Goal: Use online tool/utility: Utilize a website feature to perform a specific function

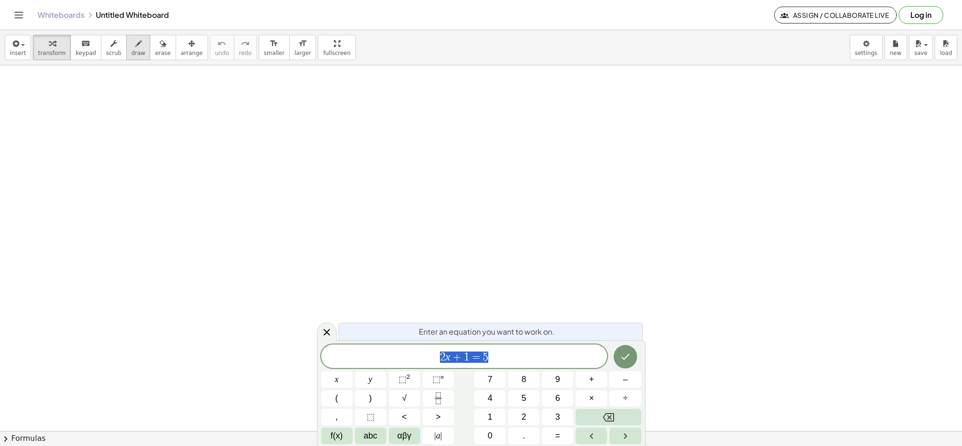
click at [132, 44] on div "button" at bounding box center [139, 43] width 14 height 11
click at [135, 48] on icon "button" at bounding box center [138, 43] width 7 height 11
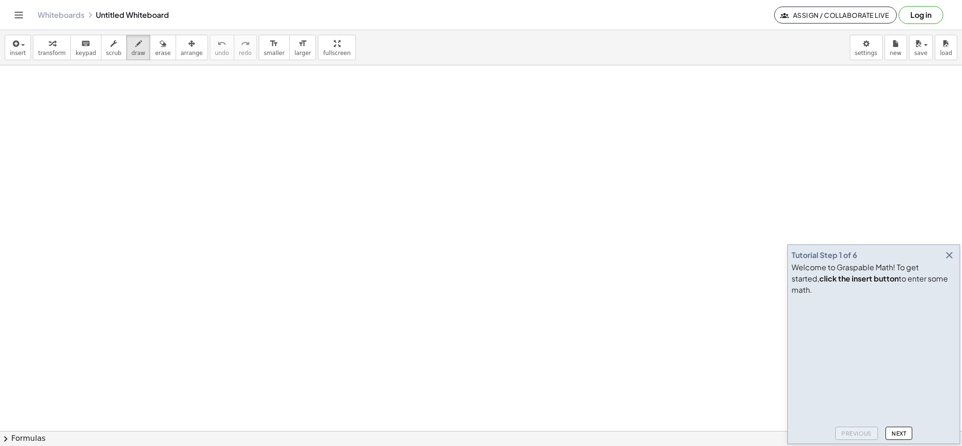
click at [957, 267] on div "Tutorial Step 1 of 6 Welcome to Graspable Math! To get started, click the inser…" at bounding box center [874, 344] width 173 height 200
click at [953, 261] on icon "button" at bounding box center [949, 254] width 11 height 11
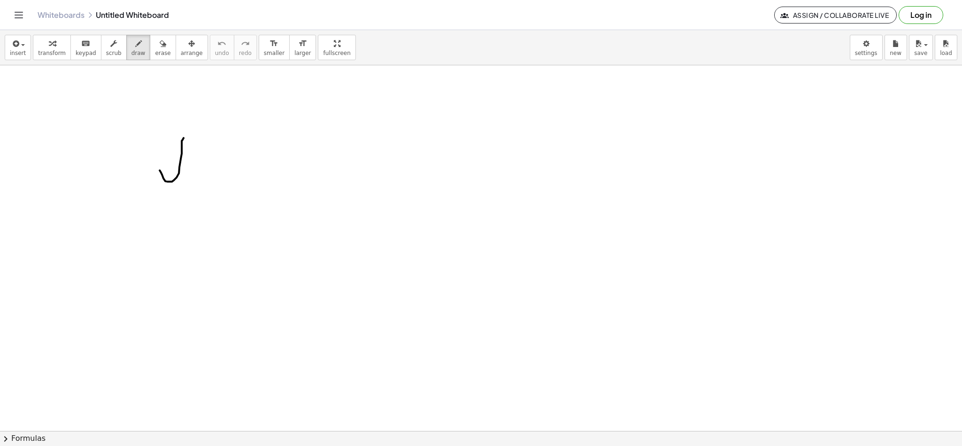
drag, startPoint x: 165, startPoint y: 182, endPoint x: 188, endPoint y: 136, distance: 51.3
click at [186, 136] on div at bounding box center [481, 430] width 962 height 731
drag, startPoint x: 168, startPoint y: 186, endPoint x: 174, endPoint y: 237, distance: 51.1
click at [170, 237] on div at bounding box center [481, 430] width 962 height 731
drag, startPoint x: 231, startPoint y: 144, endPoint x: 247, endPoint y: 155, distance: 19.3
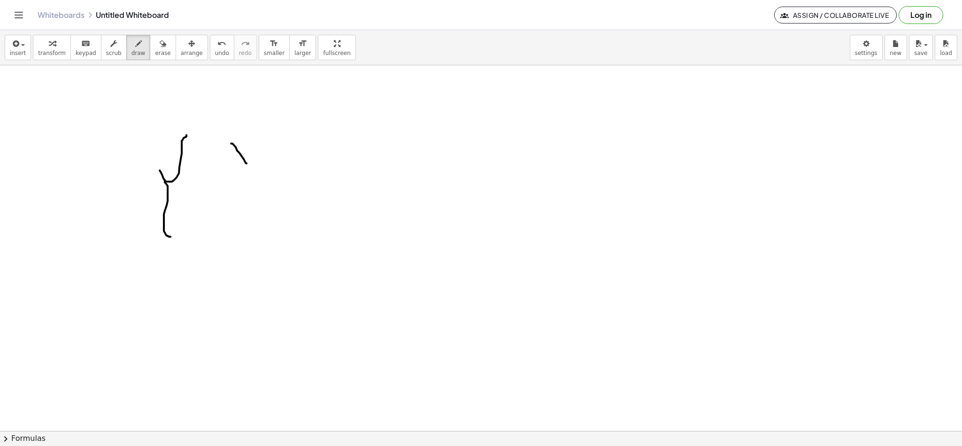
click at [247, 165] on div at bounding box center [481, 430] width 962 height 731
drag, startPoint x: 247, startPoint y: 153, endPoint x: 255, endPoint y: 155, distance: 8.9
click at [236, 163] on div at bounding box center [481, 430] width 962 height 731
click at [268, 155] on div at bounding box center [481, 430] width 962 height 731
click at [265, 163] on div at bounding box center [481, 430] width 962 height 731
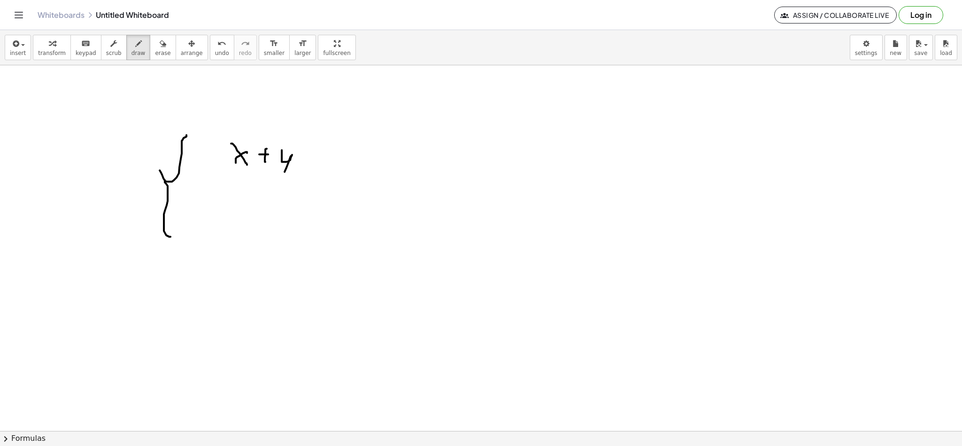
drag, startPoint x: 282, startPoint y: 151, endPoint x: 285, endPoint y: 179, distance: 28.8
click at [284, 179] on div at bounding box center [481, 430] width 962 height 731
click at [302, 167] on div at bounding box center [481, 430] width 962 height 731
drag, startPoint x: 294, startPoint y: 175, endPoint x: 310, endPoint y: 155, distance: 25.4
click at [294, 176] on div at bounding box center [481, 430] width 962 height 731
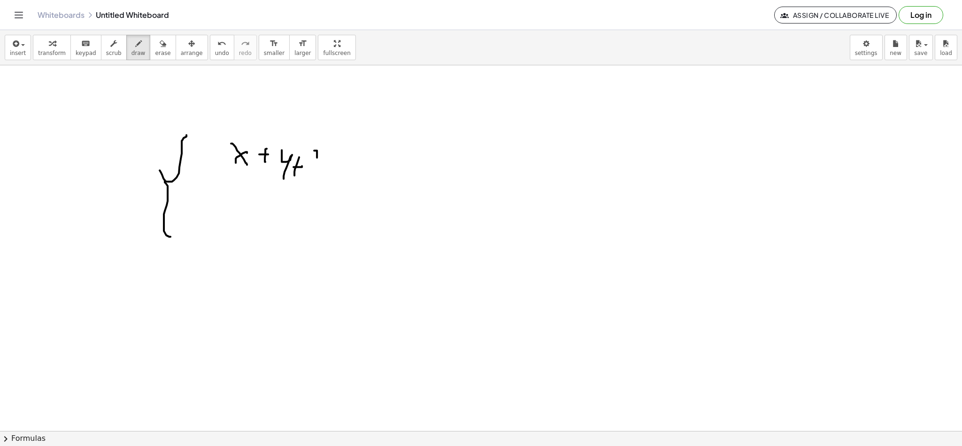
drag, startPoint x: 317, startPoint y: 158, endPoint x: 321, endPoint y: 173, distance: 15.6
click at [321, 174] on div at bounding box center [481, 430] width 962 height 731
drag, startPoint x: 313, startPoint y: 162, endPoint x: 326, endPoint y: 163, distance: 13.2
click at [319, 162] on div at bounding box center [481, 430] width 962 height 731
drag, startPoint x: 327, startPoint y: 172, endPoint x: 335, endPoint y: 170, distance: 8.9
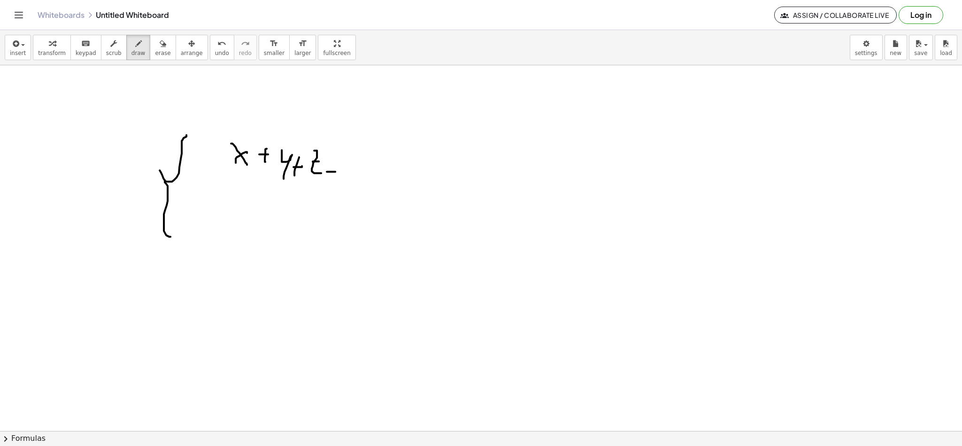
click at [336, 172] on div at bounding box center [481, 430] width 962 height 731
click at [336, 164] on div at bounding box center [481, 430] width 962 height 731
drag, startPoint x: 356, startPoint y: 164, endPoint x: 348, endPoint y: 159, distance: 8.9
click at [347, 161] on div at bounding box center [481, 430] width 962 height 731
drag, startPoint x: 222, startPoint y: 216, endPoint x: 239, endPoint y: 231, distance: 22.9
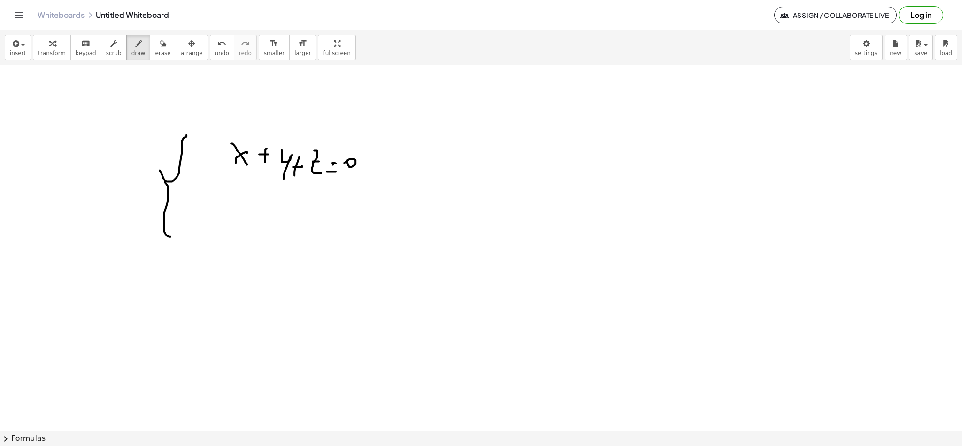
click at [239, 232] on div at bounding box center [481, 430] width 962 height 731
drag, startPoint x: 234, startPoint y: 221, endPoint x: 216, endPoint y: 234, distance: 22.5
click at [216, 234] on div at bounding box center [481, 430] width 962 height 731
drag, startPoint x: 253, startPoint y: 222, endPoint x: 266, endPoint y: 223, distance: 13.7
click at [258, 223] on div at bounding box center [481, 430] width 962 height 731
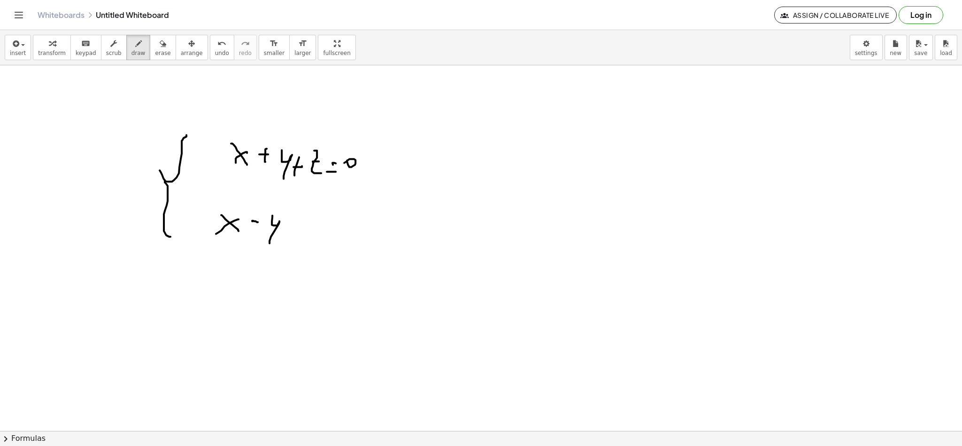
drag, startPoint x: 272, startPoint y: 224, endPoint x: 299, endPoint y: 242, distance: 32.4
click at [269, 244] on div at bounding box center [481, 430] width 962 height 731
drag, startPoint x: 296, startPoint y: 241, endPoint x: 306, endPoint y: 241, distance: 9.9
click at [306, 241] on div at bounding box center [481, 430] width 962 height 731
drag, startPoint x: 302, startPoint y: 234, endPoint x: 320, endPoint y: 234, distance: 18.3
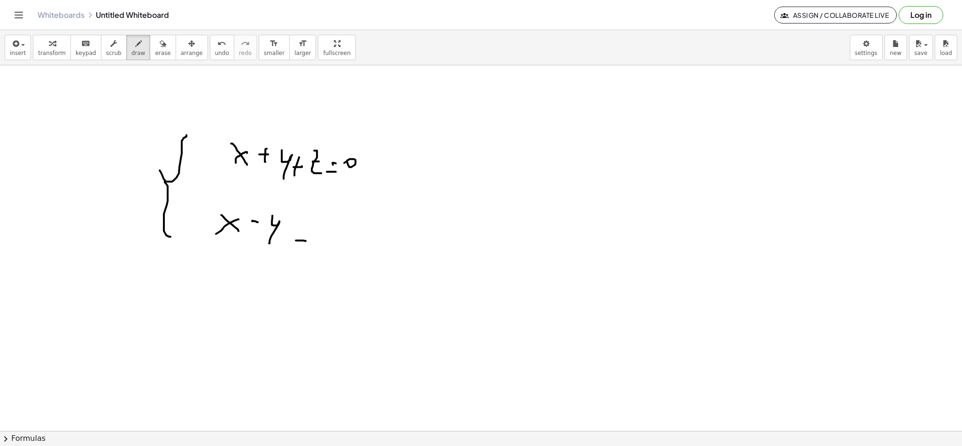
click at [306, 234] on div at bounding box center [481, 430] width 962 height 731
drag, startPoint x: 333, startPoint y: 228, endPoint x: 326, endPoint y: 227, distance: 7.2
click at [326, 232] on div at bounding box center [481, 430] width 962 height 731
drag, startPoint x: 458, startPoint y: 223, endPoint x: 471, endPoint y: 246, distance: 26.3
click at [471, 246] on div at bounding box center [481, 430] width 962 height 731
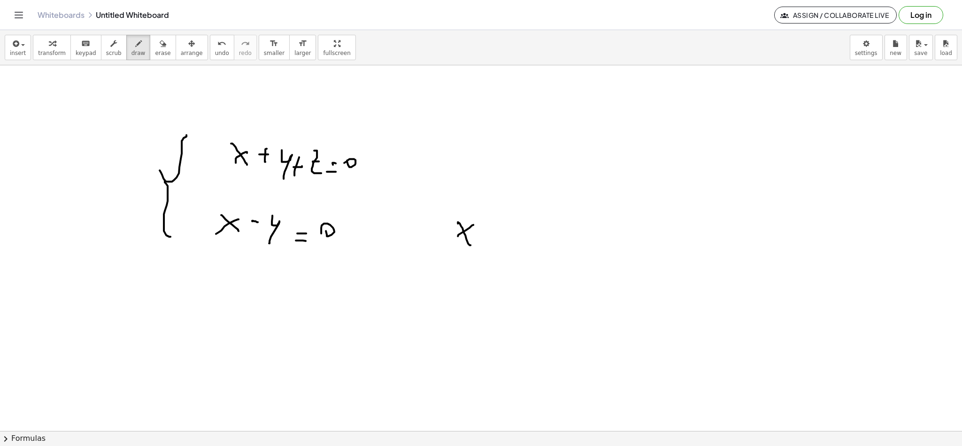
drag, startPoint x: 472, startPoint y: 226, endPoint x: 460, endPoint y: 238, distance: 17.3
click at [457, 238] on div at bounding box center [481, 430] width 962 height 731
drag, startPoint x: 489, startPoint y: 239, endPoint x: 485, endPoint y: 234, distance: 5.7
click at [490, 239] on div at bounding box center [481, 430] width 962 height 731
click at [489, 233] on div at bounding box center [481, 430] width 962 height 731
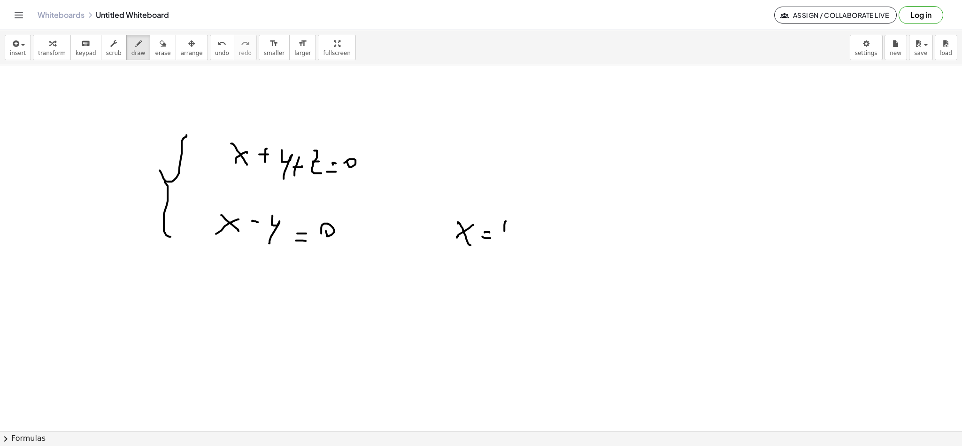
drag, startPoint x: 506, startPoint y: 222, endPoint x: 501, endPoint y: 253, distance: 31.4
click at [502, 251] on div at bounding box center [481, 430] width 962 height 731
drag, startPoint x: 486, startPoint y: 159, endPoint x: 492, endPoint y: 174, distance: 15.6
click at [489, 174] on div at bounding box center [481, 430] width 962 height 731
drag, startPoint x: 502, startPoint y: 165, endPoint x: 513, endPoint y: 182, distance: 19.7
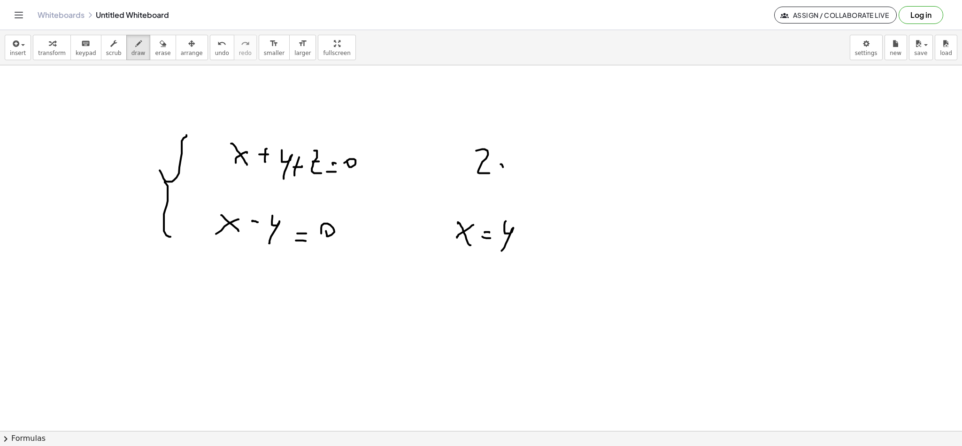
click at [513, 183] on div at bounding box center [481, 430] width 962 height 731
drag, startPoint x: 510, startPoint y: 169, endPoint x: 488, endPoint y: 185, distance: 27.0
click at [494, 183] on div at bounding box center [481, 430] width 962 height 731
drag, startPoint x: 530, startPoint y: 175, endPoint x: 540, endPoint y: 170, distance: 11.4
click at [542, 175] on div at bounding box center [481, 430] width 962 height 731
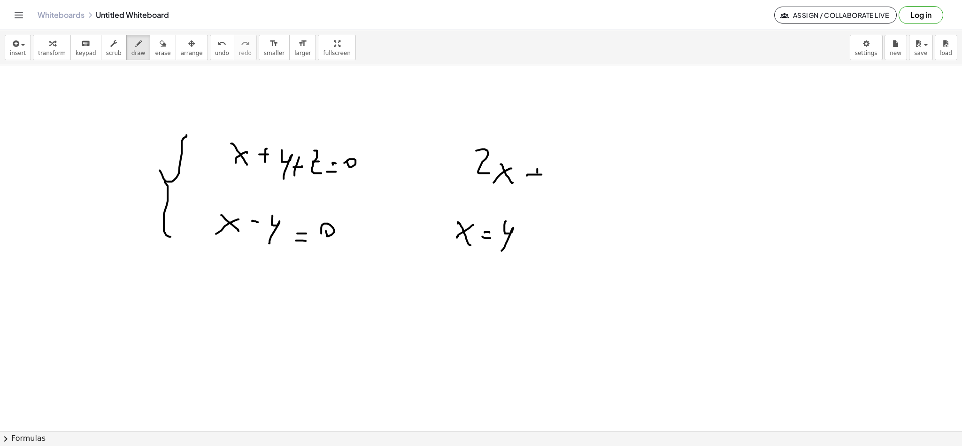
drag, startPoint x: 537, startPoint y: 173, endPoint x: 537, endPoint y: 189, distance: 16.0
click at [537, 189] on div at bounding box center [481, 430] width 962 height 731
drag, startPoint x: 557, startPoint y: 164, endPoint x: 559, endPoint y: 183, distance: 19.4
click at [564, 185] on div at bounding box center [481, 430] width 962 height 731
click at [561, 172] on div at bounding box center [481, 430] width 962 height 731
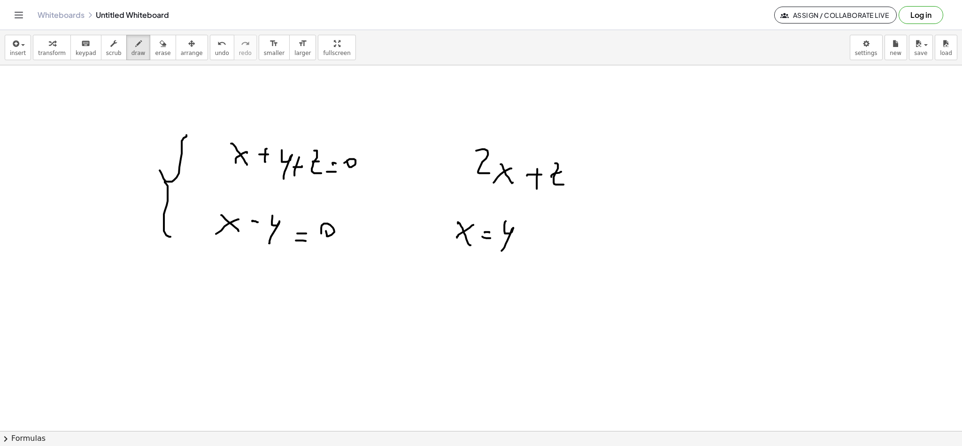
click at [580, 181] on div at bounding box center [481, 430] width 962 height 731
click at [582, 175] on div at bounding box center [481, 430] width 962 height 731
drag, startPoint x: 588, startPoint y: 175, endPoint x: 593, endPoint y: 173, distance: 5.8
click at [592, 178] on div at bounding box center [481, 430] width 962 height 731
drag, startPoint x: 630, startPoint y: 210, endPoint x: 642, endPoint y: 235, distance: 27.8
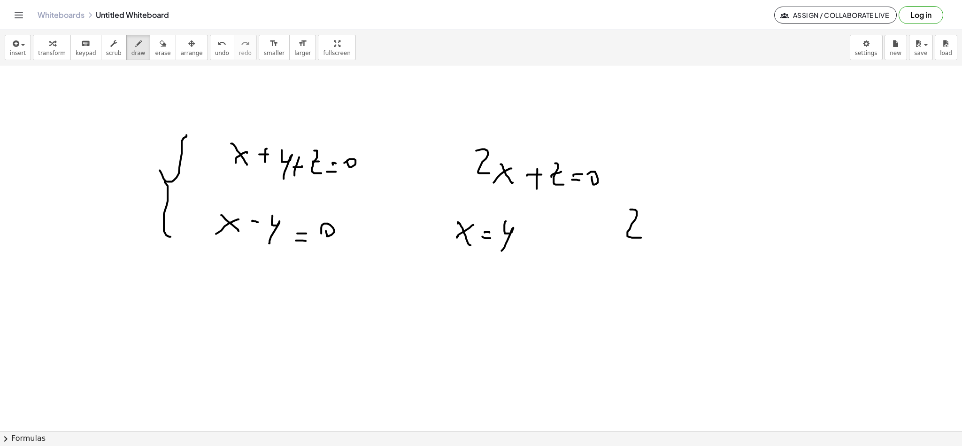
click at [643, 237] on div at bounding box center [481, 430] width 962 height 731
drag, startPoint x: 630, startPoint y: 225, endPoint x: 652, endPoint y: 231, distance: 23.5
click at [640, 225] on div at bounding box center [481, 430] width 962 height 731
click at [662, 233] on div at bounding box center [481, 430] width 962 height 731
drag
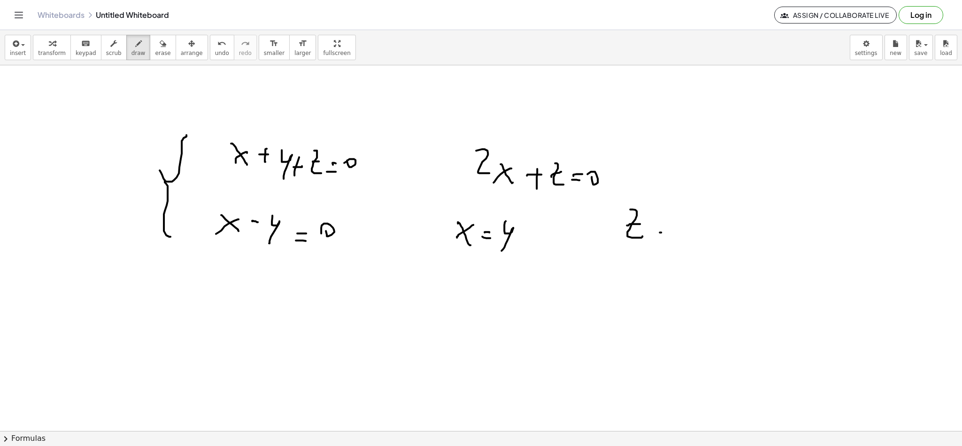
click at [664, 227] on div at bounding box center [481, 430] width 962 height 731
click at [688, 223] on div at bounding box center [481, 430] width 962 height 731
click at [704, 237] on div at bounding box center [481, 430] width 962 height 731
click at [723, 237] on div at bounding box center [481, 430] width 962 height 731
click at [703, 237] on div at bounding box center [481, 430] width 962 height 731
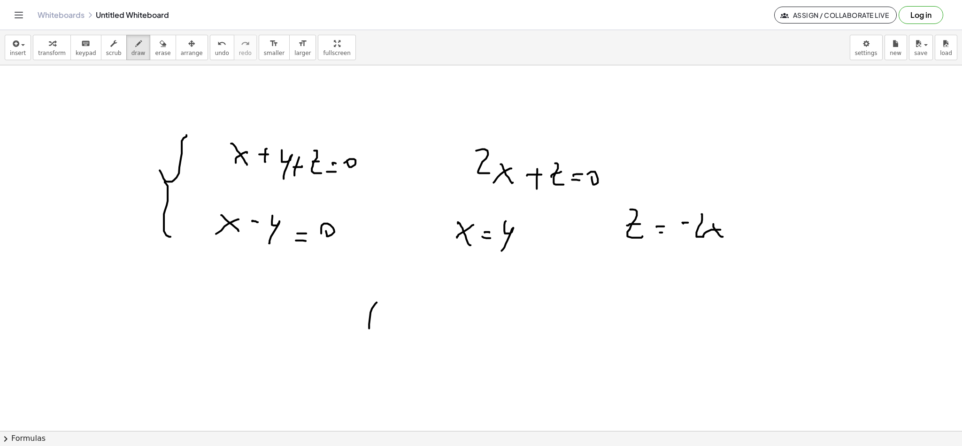
click at [371, 351] on div at bounding box center [481, 430] width 962 height 731
click at [405, 334] on div at bounding box center [481, 430] width 962 height 731
click at [393, 333] on div at bounding box center [481, 430] width 962 height 731
click at [409, 344] on div at bounding box center [481, 430] width 962 height 731
click at [447, 344] on div at bounding box center [481, 430] width 962 height 731
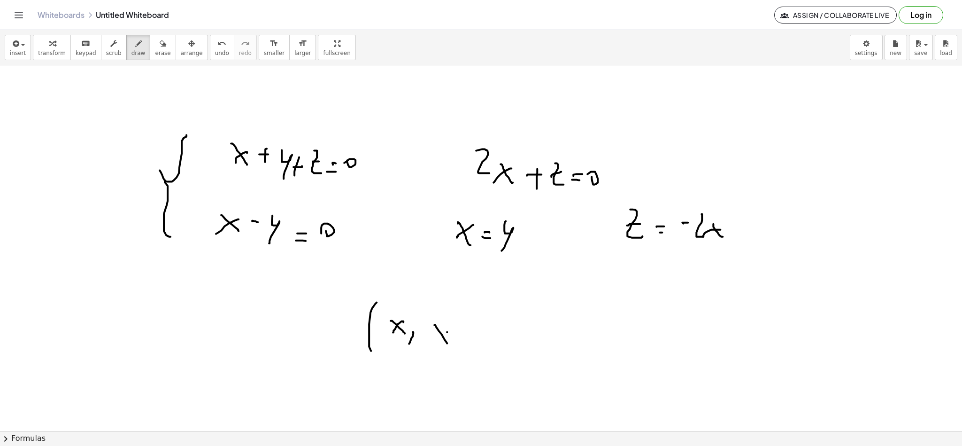
click at [431, 349] on div at bounding box center [481, 430] width 962 height 731
click at [456, 352] on div at bounding box center [481, 430] width 962 height 731
click at [478, 337] on div at bounding box center [481, 430] width 962 height 731
click at [496, 348] on div at bounding box center [481, 430] width 962 height 731
click at [510, 348] on div at bounding box center [481, 430] width 962 height 731
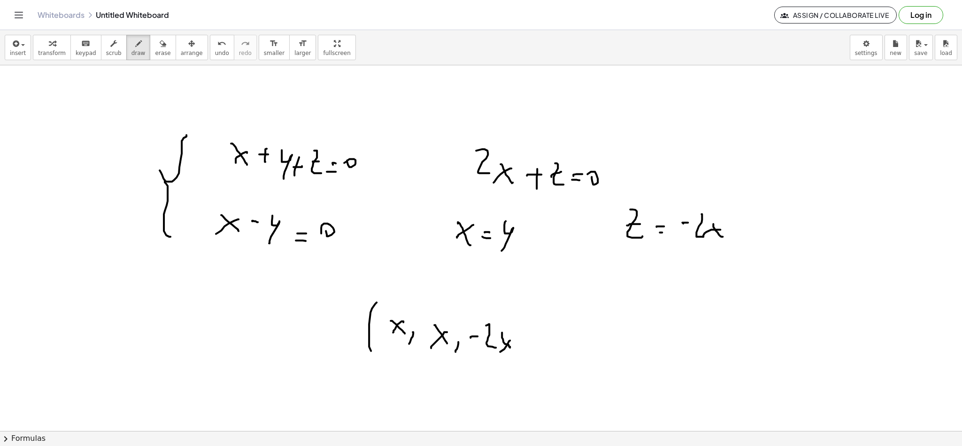
click at [495, 356] on div at bounding box center [481, 430] width 962 height 731
click at [521, 361] on div at bounding box center [481, 430] width 962 height 731
click at [440, 320] on div at bounding box center [481, 430] width 962 height 731
click at [492, 309] on div at bounding box center [481, 430] width 962 height 731
click at [492, 304] on div at bounding box center [481, 430] width 962 height 731
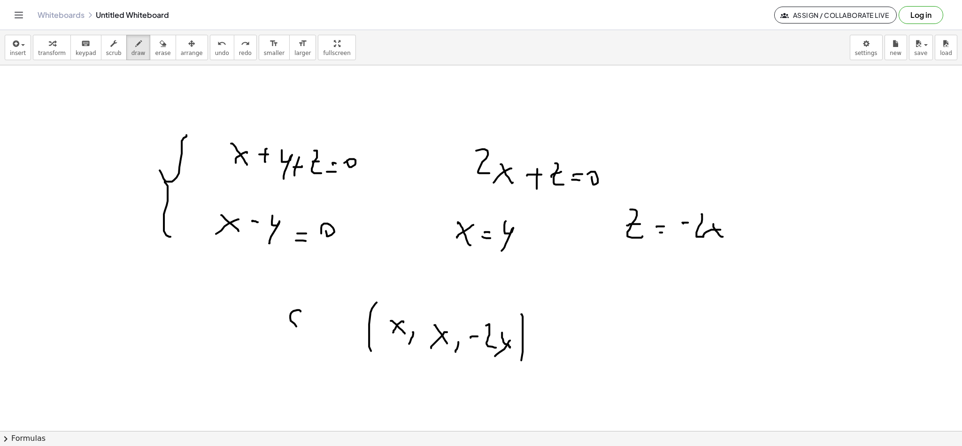
click at [289, 337] on div at bounding box center [481, 430] width 962 height 731
click at [321, 333] on div at bounding box center [481, 430] width 962 height 731
click at [322, 325] on div at bounding box center [481, 430] width 962 height 731
click at [358, 280] on div at bounding box center [481, 430] width 962 height 731
click at [360, 385] on div at bounding box center [481, 430] width 962 height 731
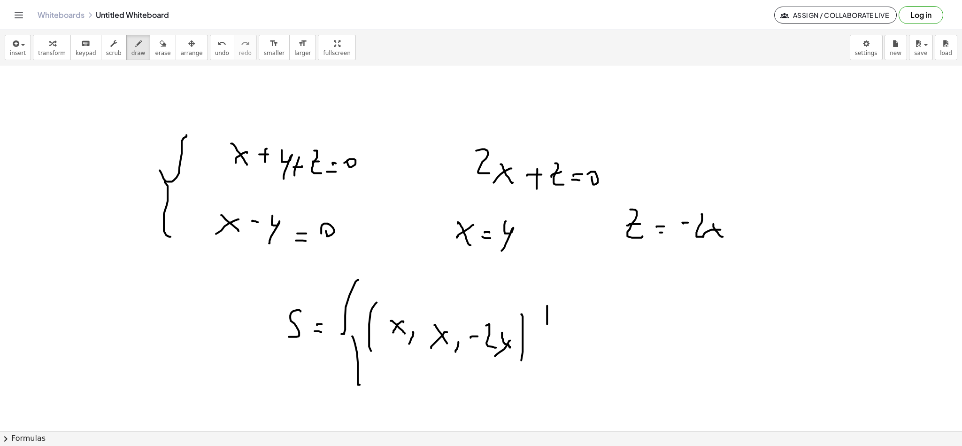
click at [553, 369] on div at bounding box center [481, 430] width 962 height 731
click at [599, 349] on div at bounding box center [481, 430] width 962 height 731
click at [583, 354] on div at bounding box center [481, 430] width 962 height 731
click at [620, 356] on div at bounding box center [481, 430] width 962 height 731
click at [618, 349] on div at bounding box center [481, 430] width 962 height 731
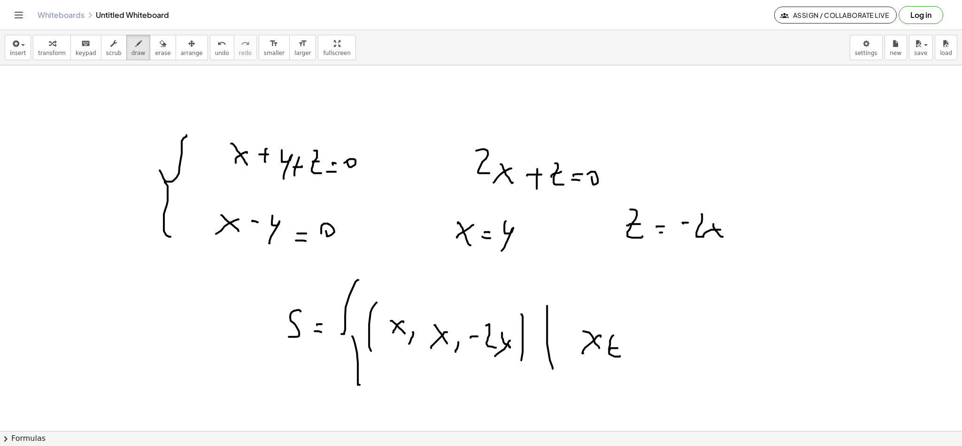
click at [630, 362] on div at bounding box center [481, 430] width 962 height 731
click at [636, 360] on div at bounding box center [481, 430] width 962 height 731
click at [648, 361] on div at bounding box center [481, 430] width 962 height 731
click at [666, 381] on div at bounding box center [481, 430] width 962 height 731
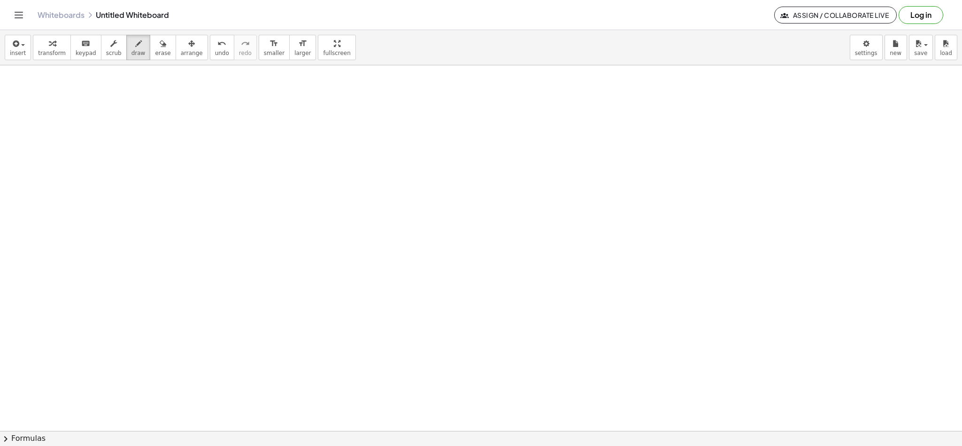
scroll to position [365, 0]
click at [135, 41] on icon "button" at bounding box center [138, 43] width 7 height 11
drag, startPoint x: 178, startPoint y: 199, endPoint x: 210, endPoint y: 179, distance: 38.2
click at [210, 178] on div at bounding box center [481, 247] width 962 height 1095
drag, startPoint x: 194, startPoint y: 172, endPoint x: 216, endPoint y: 170, distance: 22.1
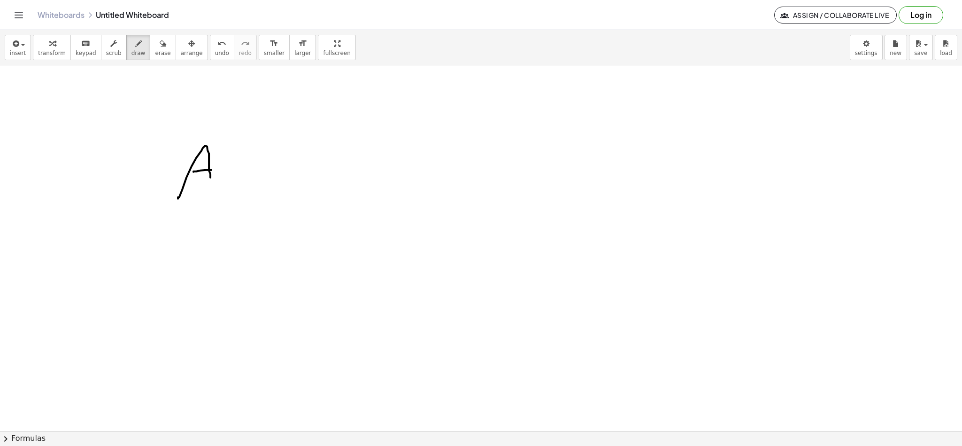
click at [216, 170] on div at bounding box center [481, 247] width 962 height 1095
drag, startPoint x: 230, startPoint y: 185, endPoint x: 236, endPoint y: 182, distance: 6.1
click at [236, 185] on div at bounding box center [481, 247] width 962 height 1095
drag, startPoint x: 234, startPoint y: 177, endPoint x: 258, endPoint y: 173, distance: 24.2
click at [237, 175] on div at bounding box center [481, 247] width 962 height 1095
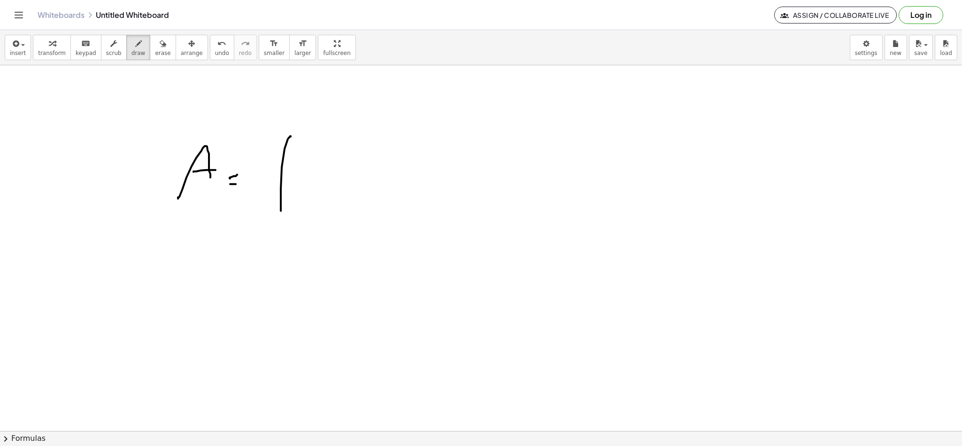
drag, startPoint x: 285, startPoint y: 149, endPoint x: 290, endPoint y: 238, distance: 88.9
click at [283, 242] on div at bounding box center [481, 247] width 962 height 1095
drag, startPoint x: 311, startPoint y: 150, endPoint x: 331, endPoint y: 163, distance: 23.5
click at [324, 160] on div at bounding box center [481, 247] width 962 height 1095
drag, startPoint x: 344, startPoint y: 178, endPoint x: 351, endPoint y: 192, distance: 15.8
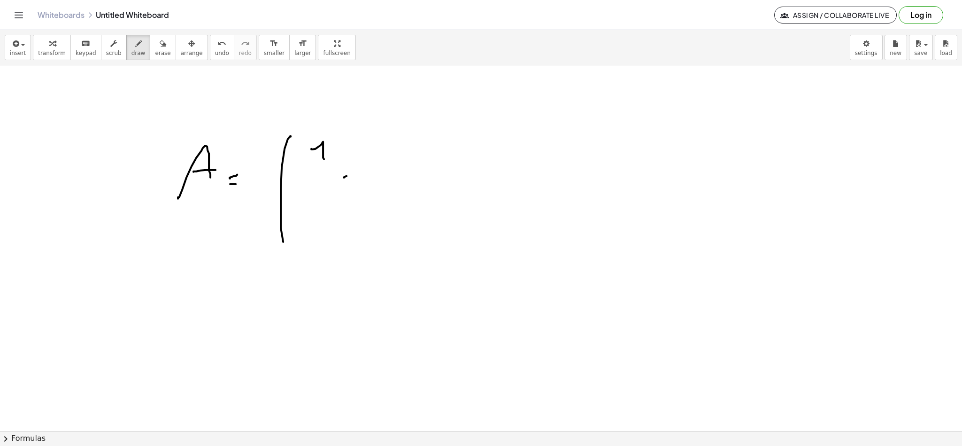
click at [349, 192] on div at bounding box center [481, 247] width 962 height 1095
drag, startPoint x: 303, startPoint y: 134, endPoint x: 308, endPoint y: 195, distance: 60.8
click at [296, 201] on div at bounding box center [481, 247] width 962 height 1095
drag, startPoint x: 330, startPoint y: 143, endPoint x: 344, endPoint y: 151, distance: 16.4
click at [341, 148] on div at bounding box center [481, 247] width 962 height 1095
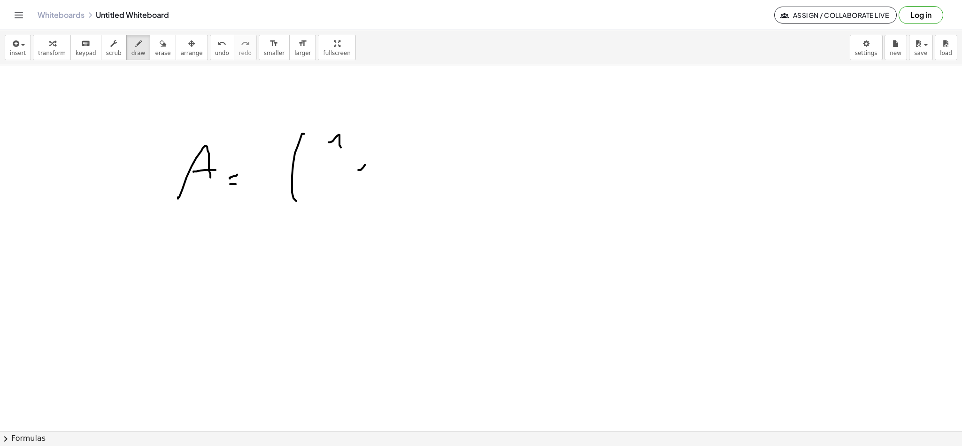
drag, startPoint x: 365, startPoint y: 165, endPoint x: 371, endPoint y: 182, distance: 17.5
click at [365, 189] on div at bounding box center [481, 247] width 962 height 1095
drag, startPoint x: 359, startPoint y: 142, endPoint x: 367, endPoint y: 141, distance: 7.6
click at [364, 147] on div at bounding box center [481, 247] width 962 height 1095
drag, startPoint x: 397, startPoint y: 144, endPoint x: 391, endPoint y: 154, distance: 11.9
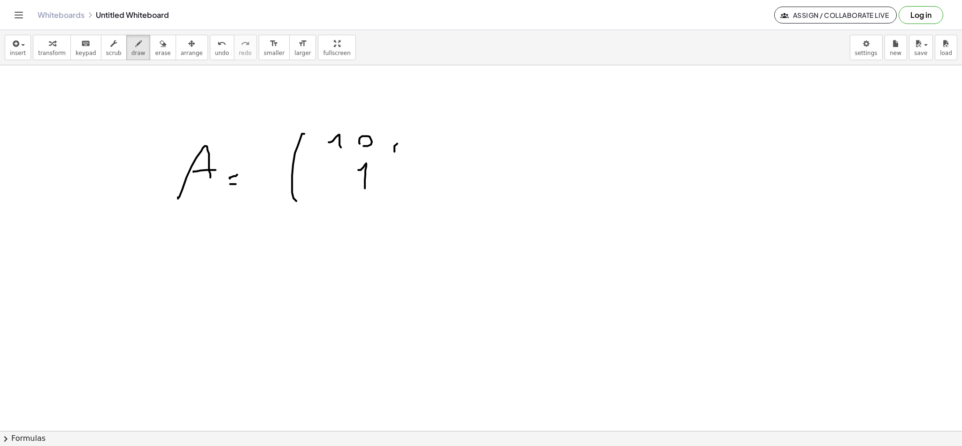
click at [391, 156] on div at bounding box center [481, 247] width 962 height 1095
drag, startPoint x: 323, startPoint y: 182, endPoint x: 337, endPoint y: 176, distance: 14.7
click at [336, 179] on div at bounding box center [481, 247] width 962 height 1095
click at [383, 188] on div at bounding box center [481, 247] width 962 height 1095
click at [325, 225] on div at bounding box center [481, 247] width 962 height 1095
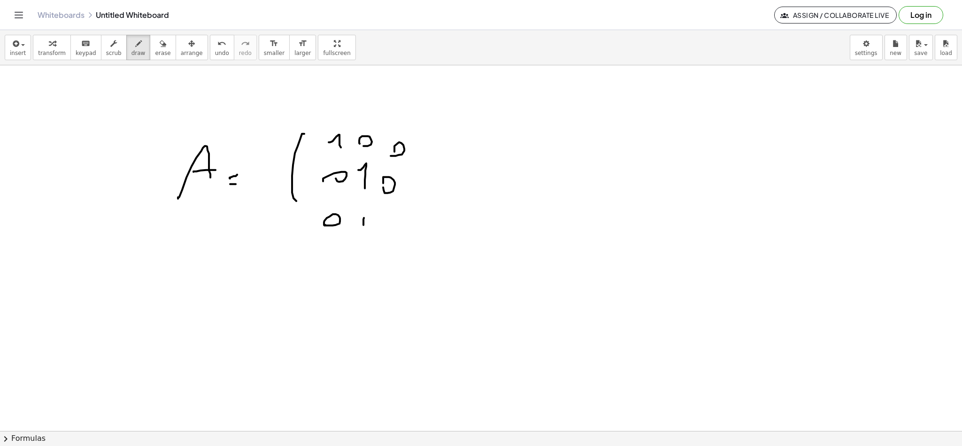
click at [364, 228] on div at bounding box center [481, 247] width 962 height 1095
drag, startPoint x: 397, startPoint y: 221, endPoint x: 401, endPoint y: 202, distance: 19.5
click at [394, 227] on div at bounding box center [481, 247] width 962 height 1095
drag, startPoint x: 434, startPoint y: 133, endPoint x: 424, endPoint y: 230, distance: 97.3
click at [427, 236] on div at bounding box center [481, 247] width 962 height 1095
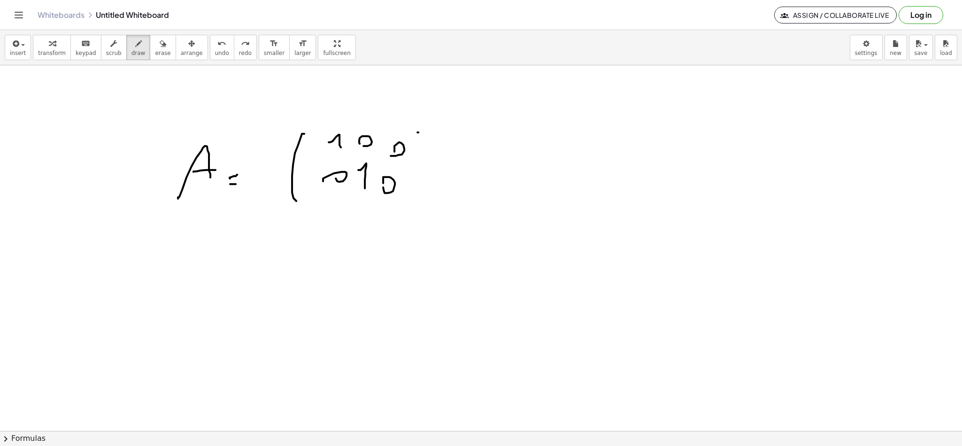
drag, startPoint x: 418, startPoint y: 133, endPoint x: 413, endPoint y: 204, distance: 71.6
click at [413, 203] on div at bounding box center [481, 247] width 962 height 1095
drag, startPoint x: 151, startPoint y: 51, endPoint x: 159, endPoint y: 51, distance: 8.0
click at [155, 51] on span "erase" at bounding box center [162, 53] width 15 height 7
drag, startPoint x: 327, startPoint y: 190, endPoint x: 321, endPoint y: 182, distance: 10.2
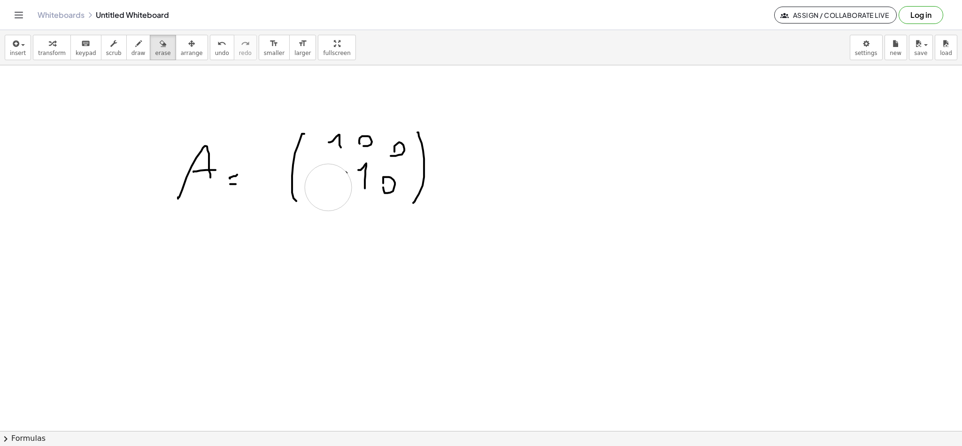
click at [329, 185] on div at bounding box center [481, 247] width 962 height 1095
click at [135, 48] on icon "button" at bounding box center [138, 43] width 7 height 11
click at [327, 181] on div at bounding box center [481, 247] width 962 height 1095
drag, startPoint x: 158, startPoint y: 44, endPoint x: 217, endPoint y: 63, distance: 62.4
click at [158, 45] on div "button" at bounding box center [162, 43] width 15 height 11
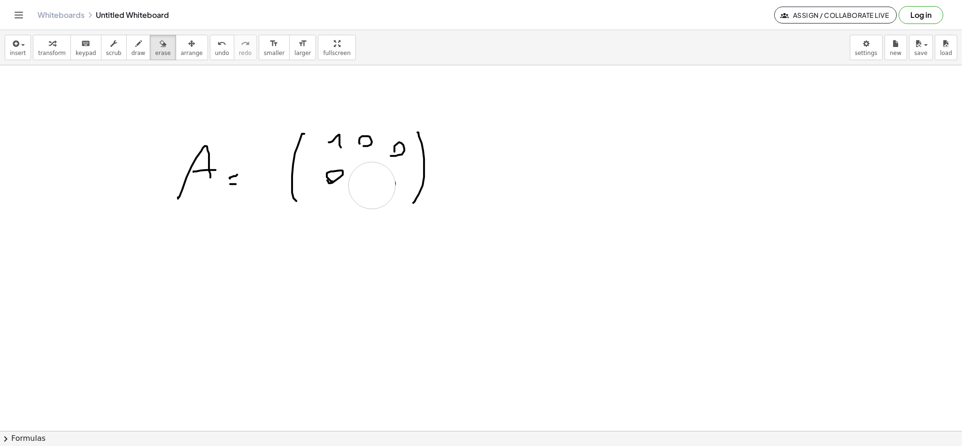
drag, startPoint x: 367, startPoint y: 197, endPoint x: 345, endPoint y: 180, distance: 27.4
click at [374, 191] on div at bounding box center [481, 247] width 962 height 1095
click at [138, 54] on button "draw" at bounding box center [138, 47] width 24 height 25
drag, startPoint x: 362, startPoint y: 177, endPoint x: 384, endPoint y: 181, distance: 22.0
click at [364, 177] on div at bounding box center [481, 247] width 962 height 1095
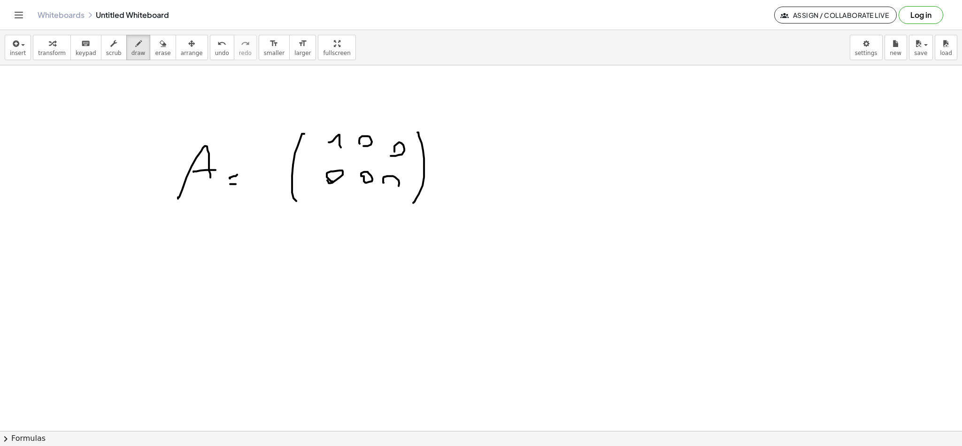
drag, startPoint x: 383, startPoint y: 179, endPoint x: 398, endPoint y: 178, distance: 14.6
click at [384, 184] on div at bounding box center [481, 247] width 962 height 1095
drag, startPoint x: 549, startPoint y: 150, endPoint x: 565, endPoint y: 148, distance: 16.5
click at [565, 147] on div at bounding box center [481, 247] width 962 height 1095
click at [583, 148] on div at bounding box center [481, 247] width 962 height 1095
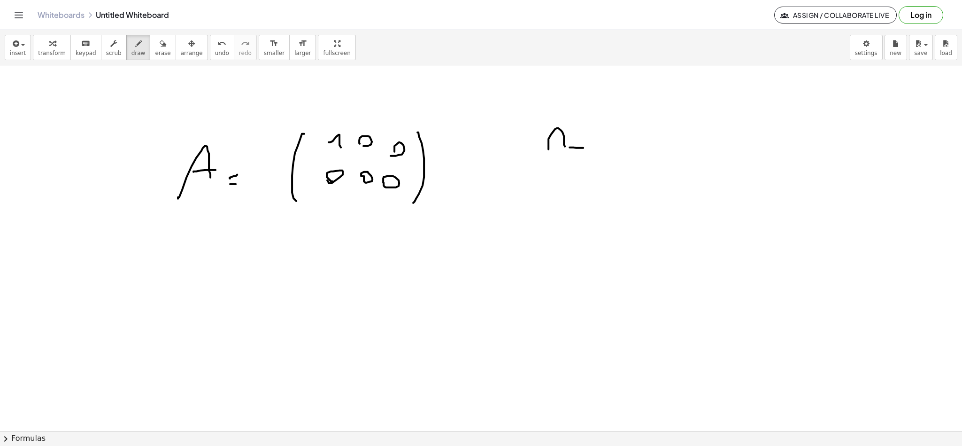
click at [585, 138] on div at bounding box center [481, 247] width 962 height 1095
drag, startPoint x: 611, startPoint y: 134, endPoint x: 596, endPoint y: 155, distance: 26.1
click at [599, 155] on div at bounding box center [481, 247] width 962 height 1095
drag, startPoint x: 437, startPoint y: 188, endPoint x: 459, endPoint y: 185, distance: 22.7
click at [459, 185] on div at bounding box center [481, 247] width 962 height 1095
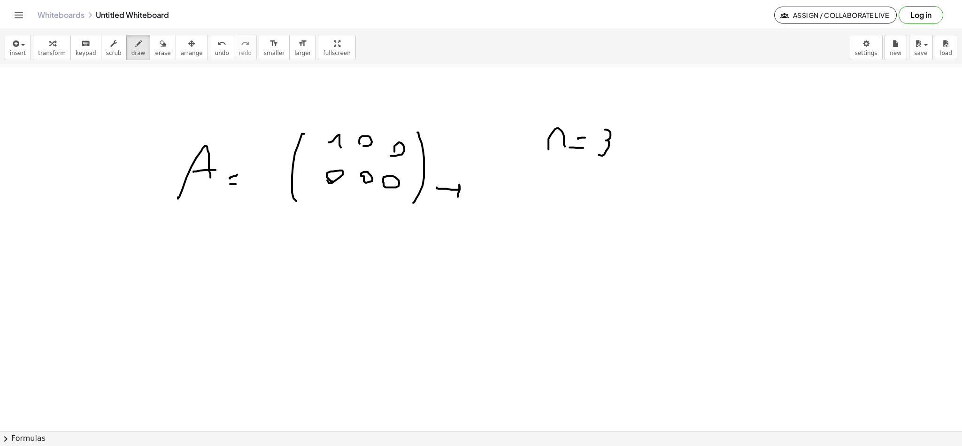
click at [458, 197] on div at bounding box center [481, 247] width 962 height 1095
drag, startPoint x: 482, startPoint y: 194, endPoint x: 502, endPoint y: 204, distance: 22.5
click at [492, 200] on div at bounding box center [481, 247] width 962 height 1095
drag, startPoint x: 509, startPoint y: 201, endPoint x: 515, endPoint y: 202, distance: 6.1
click at [515, 202] on div at bounding box center [481, 247] width 962 height 1095
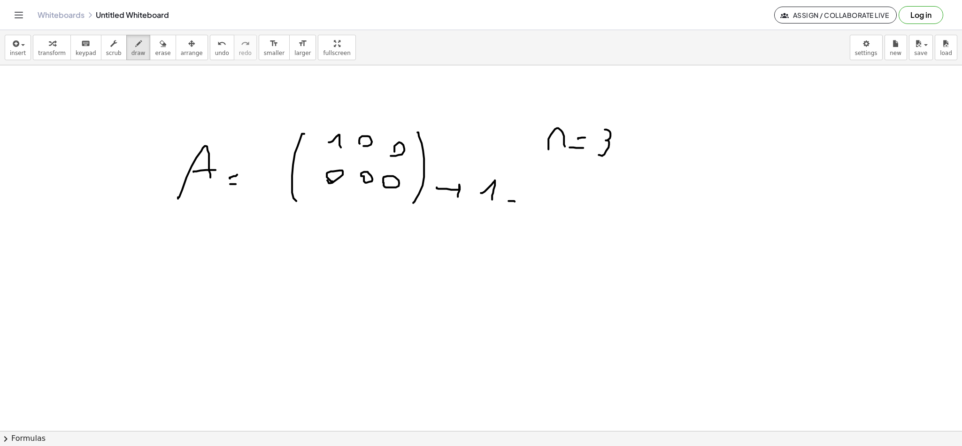
drag, startPoint x: 511, startPoint y: 198, endPoint x: 524, endPoint y: 198, distance: 12.7
click at [519, 198] on div at bounding box center [481, 247] width 962 height 1095
drag, startPoint x: 534, startPoint y: 203, endPoint x: 546, endPoint y: 192, distance: 15.9
click at [545, 191] on div at bounding box center [481, 247] width 962 height 1095
drag, startPoint x: 499, startPoint y: 272, endPoint x: 513, endPoint y: 269, distance: 14.9
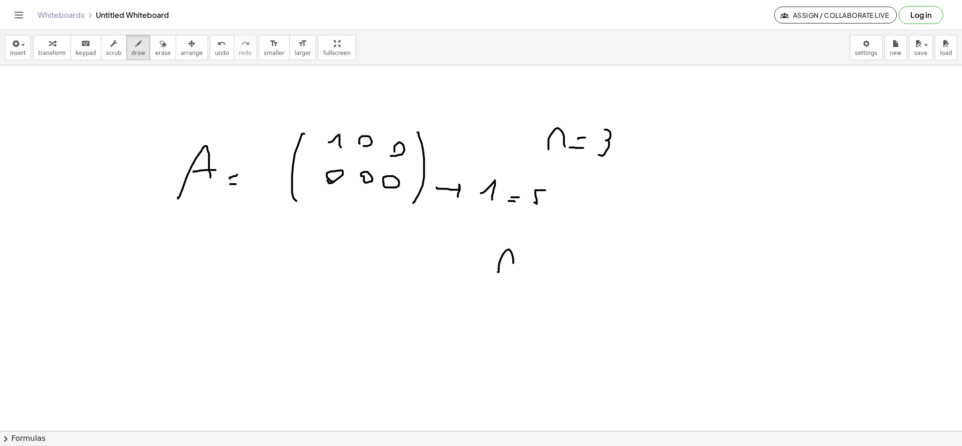
click at [513, 268] on div at bounding box center [481, 247] width 962 height 1095
click at [526, 265] on div at bounding box center [481, 247] width 962 height 1095
click at [549, 258] on div at bounding box center [481, 247] width 962 height 1095
drag, startPoint x: 318, startPoint y: 127, endPoint x: 324, endPoint y: 120, distance: 9.0
click at [294, 121] on div at bounding box center [481, 247] width 962 height 1095
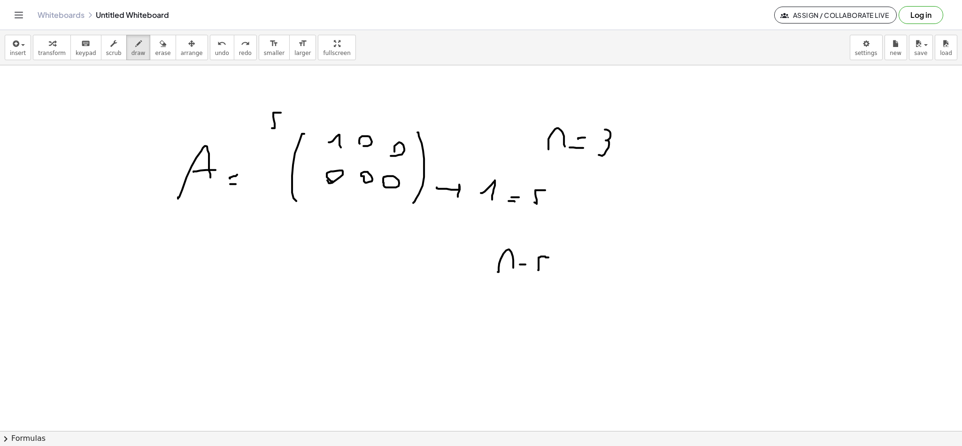
drag, startPoint x: 272, startPoint y: 129, endPoint x: 309, endPoint y: 123, distance: 37.5
click at [288, 113] on div at bounding box center [481, 247] width 962 height 1095
drag, startPoint x: 318, startPoint y: 126, endPoint x: 318, endPoint y: 140, distance: 14.1
click at [314, 142] on div at bounding box center [481, 247] width 962 height 1095
drag, startPoint x: 347, startPoint y: 113, endPoint x: 346, endPoint y: 127, distance: 14.6
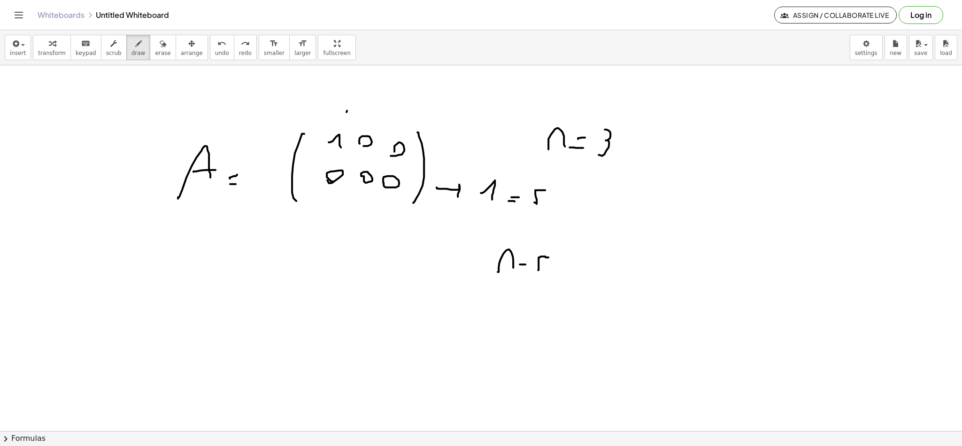
click at [346, 124] on div at bounding box center [481, 247] width 962 height 1095
drag, startPoint x: 371, startPoint y: 112, endPoint x: 396, endPoint y: 124, distance: 28.4
click at [379, 130] on div at bounding box center [481, 247] width 962 height 1095
drag, startPoint x: 410, startPoint y: 128, endPoint x: 408, endPoint y: 142, distance: 14.3
click at [410, 131] on div at bounding box center [481, 247] width 962 height 1095
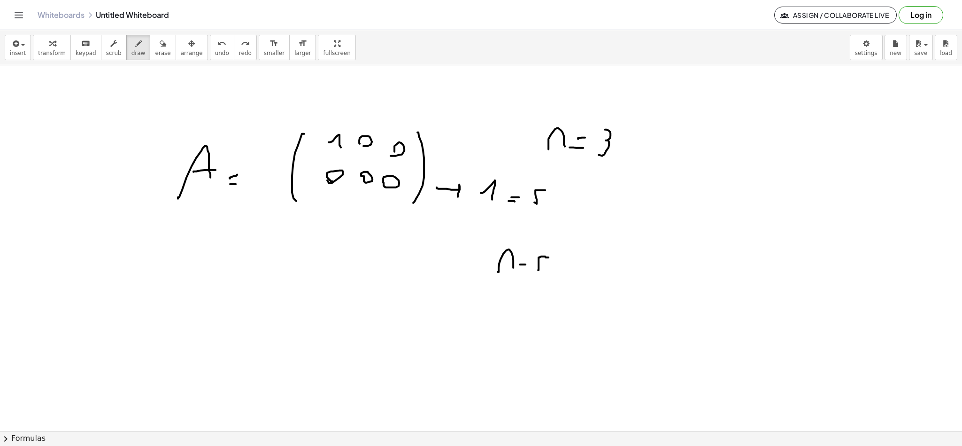
drag, startPoint x: 292, startPoint y: 137, endPoint x: 298, endPoint y: 140, distance: 6.3
click at [296, 137] on div at bounding box center [481, 247] width 962 height 1095
drag, startPoint x: 281, startPoint y: 171, endPoint x: 307, endPoint y: 169, distance: 26.4
click at [304, 170] on div at bounding box center [481, 247] width 962 height 1095
drag, startPoint x: 260, startPoint y: 148, endPoint x: 285, endPoint y: 148, distance: 25.4
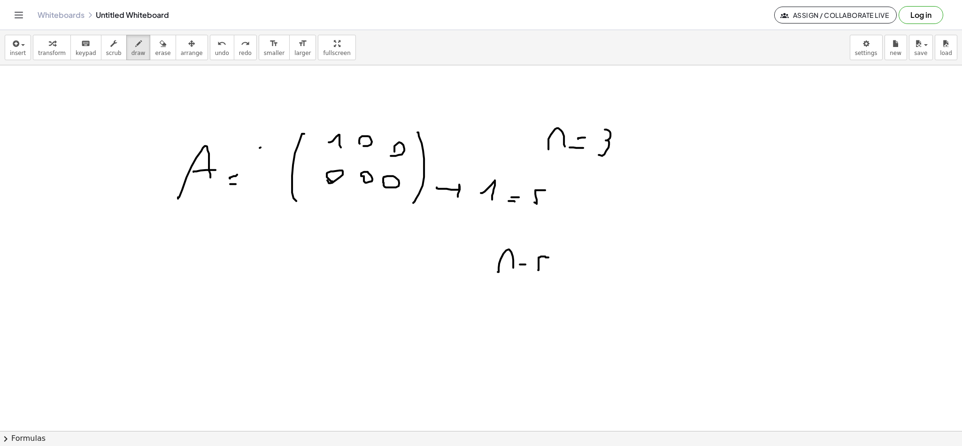
click at [285, 147] on div at bounding box center [481, 247] width 962 height 1095
click at [289, 175] on div at bounding box center [481, 247] width 962 height 1095
drag, startPoint x: 216, startPoint y: 287, endPoint x: 244, endPoint y: 284, distance: 28.4
click at [244, 284] on div at bounding box center [481, 247] width 962 height 1095
drag, startPoint x: 257, startPoint y: 282, endPoint x: 255, endPoint y: 278, distance: 5.1
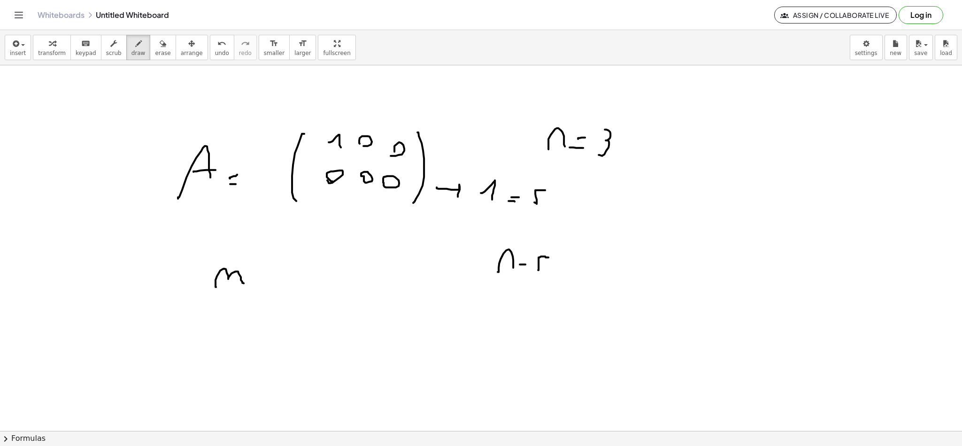
click at [258, 282] on div at bounding box center [481, 247] width 962 height 1095
drag, startPoint x: 252, startPoint y: 272, endPoint x: 262, endPoint y: 271, distance: 10.0
click at [258, 271] on div at bounding box center [481, 247] width 962 height 1095
drag, startPoint x: 277, startPoint y: 268, endPoint x: 324, endPoint y: 306, distance: 60.8
click at [292, 287] on div at bounding box center [481, 247] width 962 height 1095
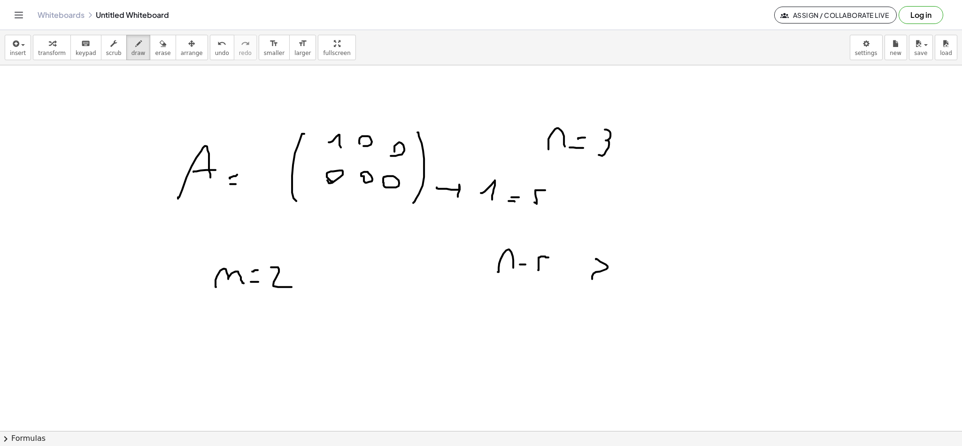
drag, startPoint x: 596, startPoint y: 259, endPoint x: 597, endPoint y: 282, distance: 23.1
click at [595, 282] on div at bounding box center [481, 247] width 962 height 1095
drag, startPoint x: 592, startPoint y: 261, endPoint x: 591, endPoint y: 284, distance: 23.1
click at [591, 278] on div at bounding box center [481, 247] width 962 height 1095
click at [612, 282] on div at bounding box center [481, 247] width 962 height 1095
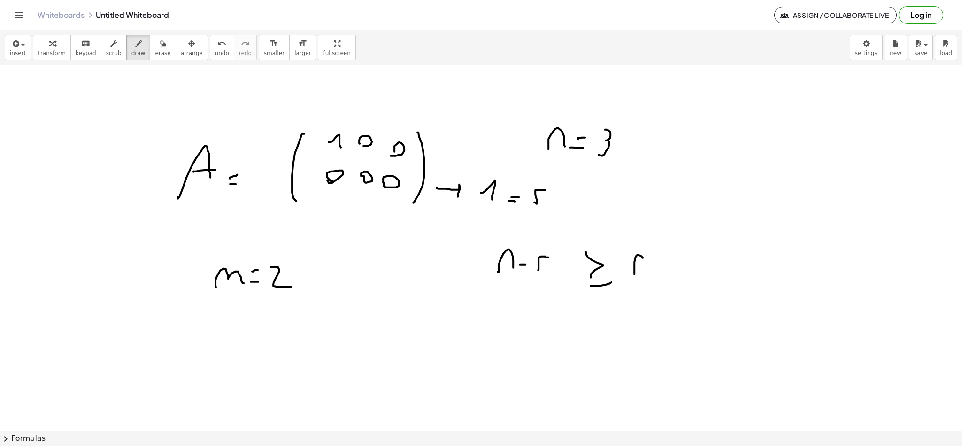
drag, startPoint x: 635, startPoint y: 275, endPoint x: 647, endPoint y: 271, distance: 13.2
click at [647, 271] on div at bounding box center [481, 247] width 962 height 1095
click at [664, 265] on div at bounding box center [481, 247] width 962 height 1095
drag, startPoint x: 673, startPoint y: 263, endPoint x: 699, endPoint y: 278, distance: 30.5
click at [690, 277] on div at bounding box center [481, 247] width 962 height 1095
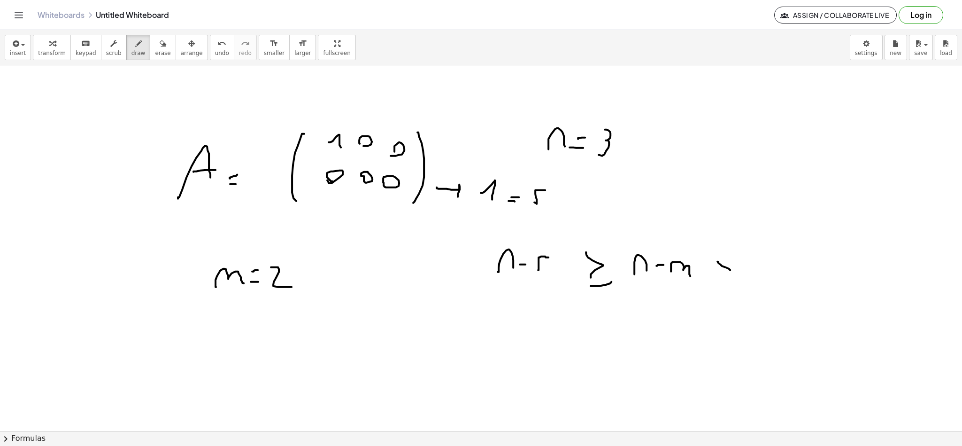
drag, startPoint x: 720, startPoint y: 265, endPoint x: 731, endPoint y: 282, distance: 20.5
click at [721, 282] on div at bounding box center [481, 247] width 962 height 1095
drag, startPoint x: 752, startPoint y: 268, endPoint x: 746, endPoint y: 272, distance: 8.1
click at [746, 275] on div at bounding box center [481, 247] width 962 height 1095
drag, startPoint x: 737, startPoint y: 140, endPoint x: 775, endPoint y: 138, distance: 38.6
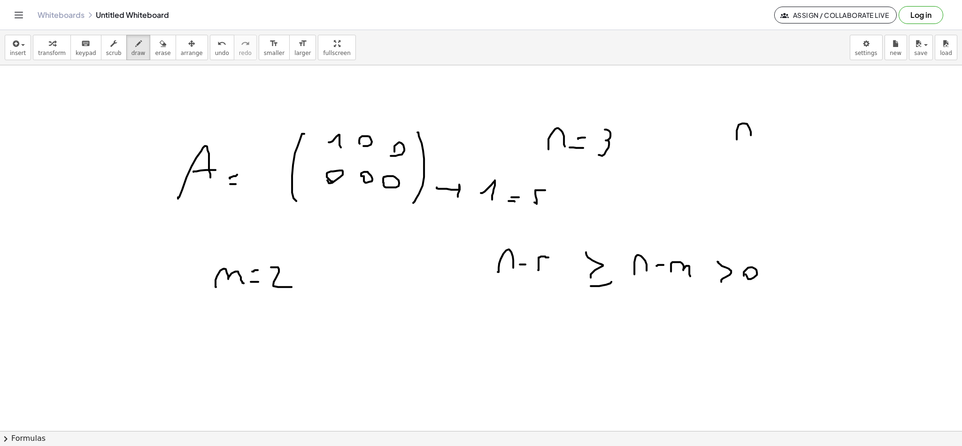
click at [759, 142] on div at bounding box center [481, 247] width 962 height 1095
drag, startPoint x: 782, startPoint y: 130, endPoint x: 801, endPoint y: 146, distance: 24.4
click at [790, 144] on div at bounding box center [481, 247] width 962 height 1095
drag, startPoint x: 805, startPoint y: 143, endPoint x: 817, endPoint y: 148, distance: 13.3
click at [817, 141] on div at bounding box center [481, 247] width 962 height 1095
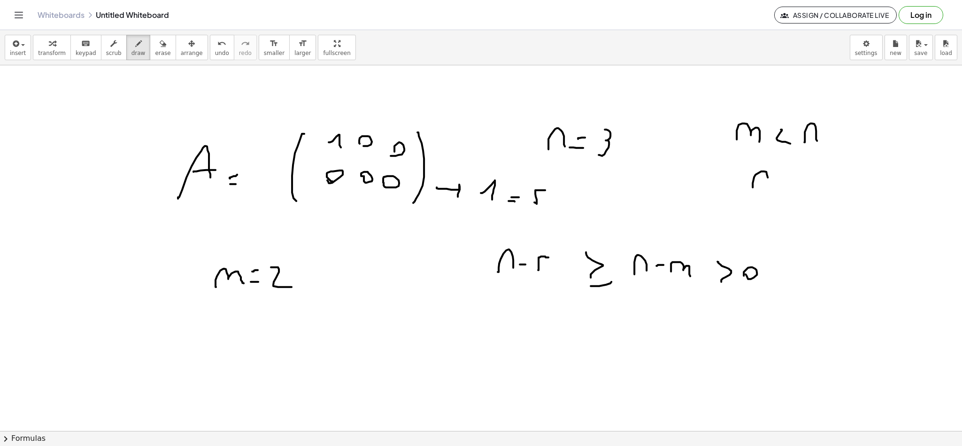
drag, startPoint x: 753, startPoint y: 186, endPoint x: 775, endPoint y: 181, distance: 23.1
click at [767, 187] on div at bounding box center [481, 247] width 962 height 1095
drag, startPoint x: 775, startPoint y: 181, endPoint x: 790, endPoint y: 182, distance: 14.1
click at [785, 181] on div at bounding box center [481, 247] width 962 height 1095
drag, startPoint x: 798, startPoint y: 174, endPoint x: 812, endPoint y: 188, distance: 20.3
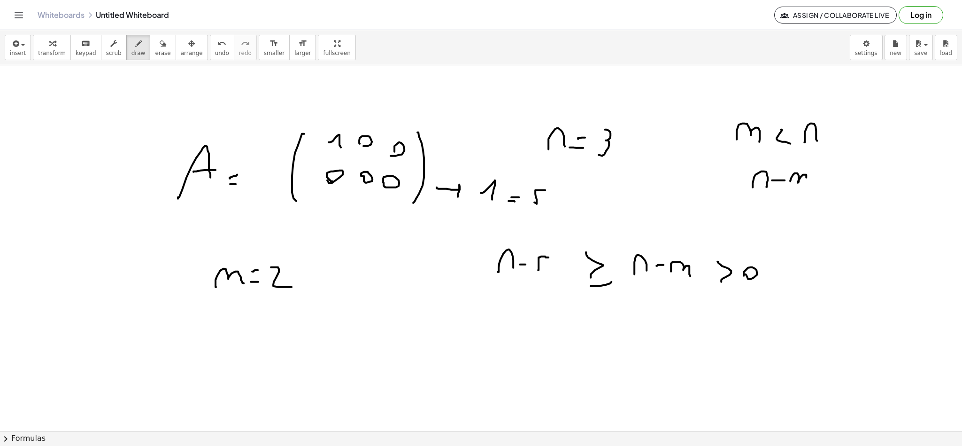
click at [807, 185] on div at bounding box center [481, 247] width 962 height 1095
drag, startPoint x: 823, startPoint y: 173, endPoint x: 831, endPoint y: 191, distance: 19.1
click at [824, 194] on div at bounding box center [481, 247] width 962 height 1095
drag, startPoint x: 852, startPoint y: 182, endPoint x: 841, endPoint y: 182, distance: 10.3
click at [840, 183] on div at bounding box center [481, 247] width 962 height 1095
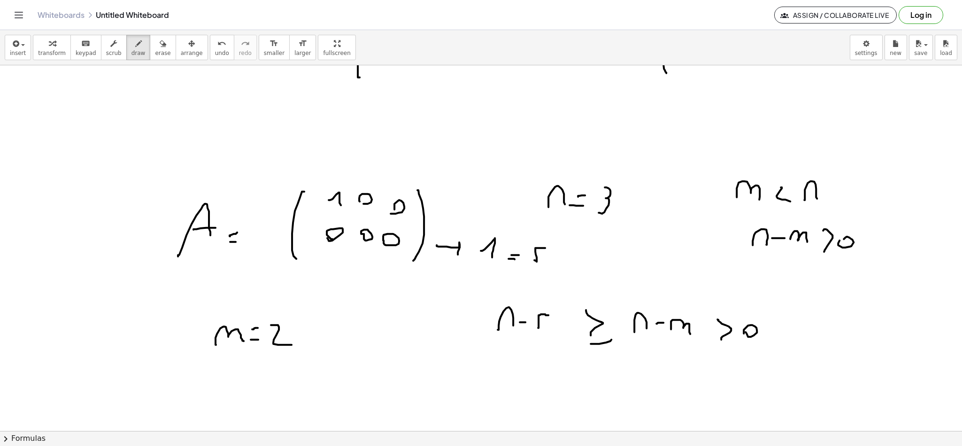
scroll to position [378, 0]
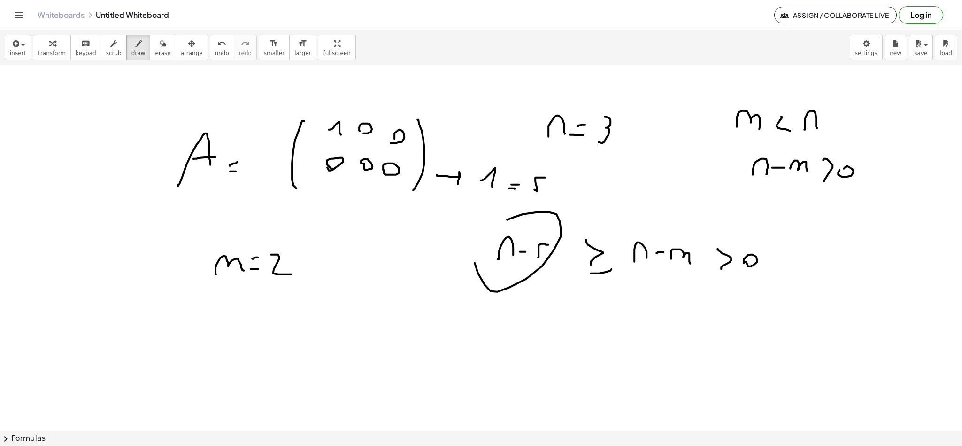
drag, startPoint x: 512, startPoint y: 218, endPoint x: 488, endPoint y: 242, distance: 33.9
click at [479, 247] on div at bounding box center [481, 235] width 962 height 1095
drag, startPoint x: 623, startPoint y: 269, endPoint x: 671, endPoint y: 220, distance: 68.4
click at [675, 220] on div at bounding box center [481, 235] width 962 height 1095
drag, startPoint x: 697, startPoint y: 271, endPoint x: 675, endPoint y: 241, distance: 36.4
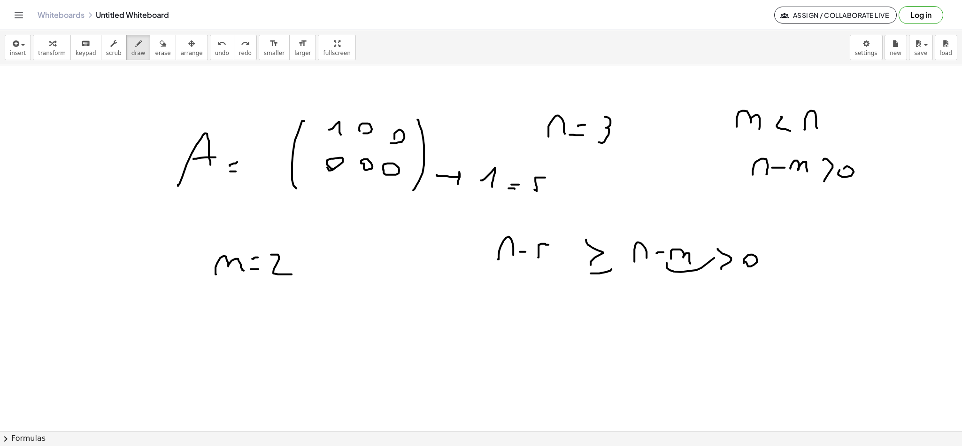
click at [675, 240] on div at bounding box center [481, 235] width 962 height 1095
drag, startPoint x: 537, startPoint y: 254, endPoint x: 605, endPoint y: 261, distance: 68.5
click at [572, 272] on div at bounding box center [481, 235] width 962 height 1095
drag, startPoint x: 622, startPoint y: 266, endPoint x: 619, endPoint y: 261, distance: 6.3
click at [619, 265] on div at bounding box center [481, 235] width 962 height 1095
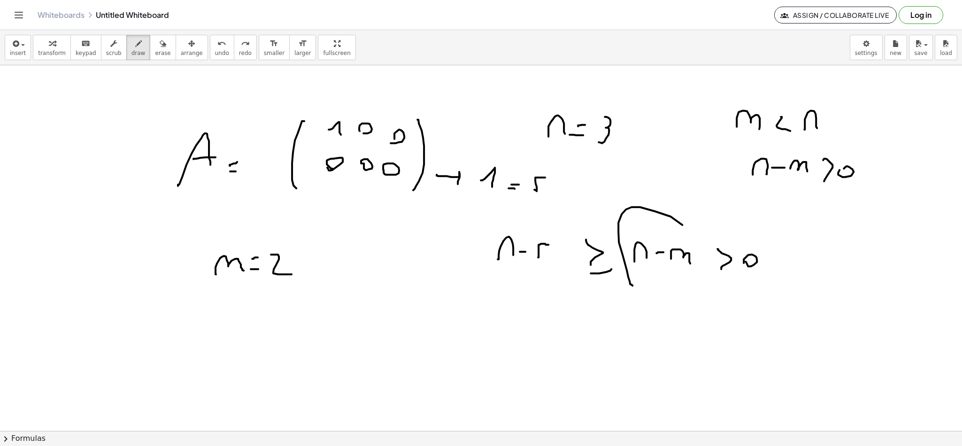
drag, startPoint x: 630, startPoint y: 285, endPoint x: 627, endPoint y: 274, distance: 11.2
click at [625, 278] on div at bounding box center [481, 235] width 962 height 1095
drag, startPoint x: 736, startPoint y: 286, endPoint x: 766, endPoint y: 277, distance: 31.0
click at [751, 258] on div at bounding box center [481, 235] width 962 height 1095
drag, startPoint x: 501, startPoint y: 289, endPoint x: 649, endPoint y: 285, distance: 148.0
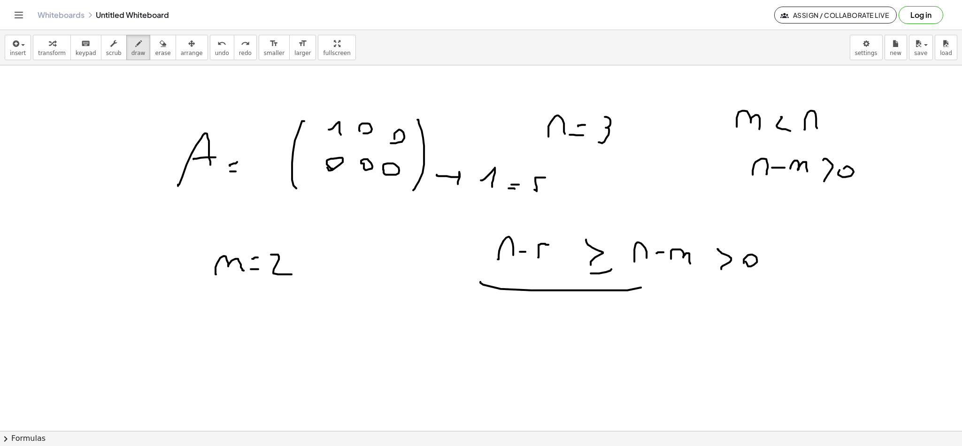
click at [649, 285] on div at bounding box center [481, 235] width 962 height 1095
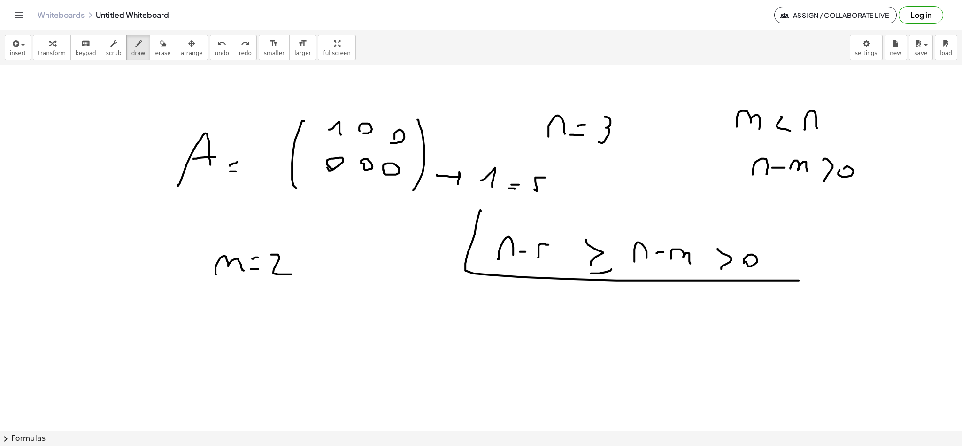
drag, startPoint x: 480, startPoint y: 213, endPoint x: 768, endPoint y: 271, distance: 294.6
click at [799, 279] on div at bounding box center [481, 235] width 962 height 1095
drag, startPoint x: 540, startPoint y: 209, endPoint x: 753, endPoint y: 279, distance: 224.1
click at [755, 279] on div at bounding box center [481, 235] width 962 height 1095
drag, startPoint x: 510, startPoint y: 359, endPoint x: 533, endPoint y: 356, distance: 23.3
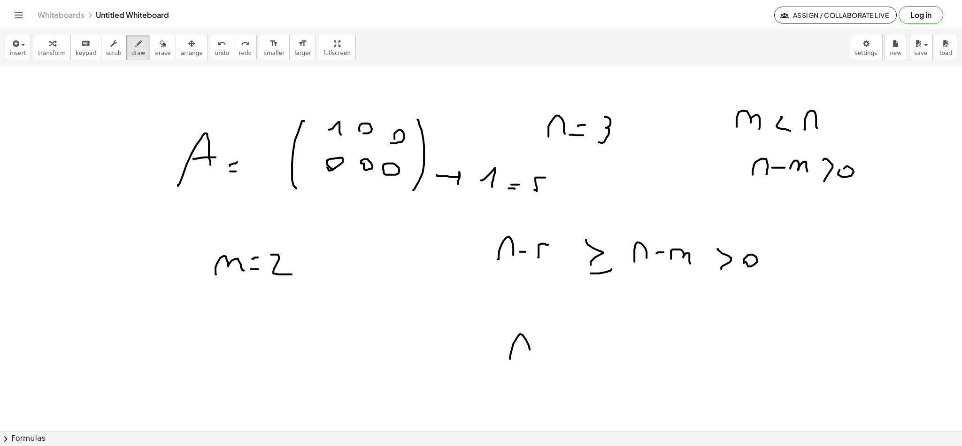
click at [530, 358] on div at bounding box center [481, 235] width 962 height 1095
click at [554, 351] on div at bounding box center [481, 235] width 962 height 1095
drag, startPoint x: 563, startPoint y: 364, endPoint x: 576, endPoint y: 344, distance: 24.0
click at [573, 342] on div at bounding box center [481, 235] width 962 height 1095
drag, startPoint x: 602, startPoint y: 344, endPoint x: 606, endPoint y: 369, distance: 25.7
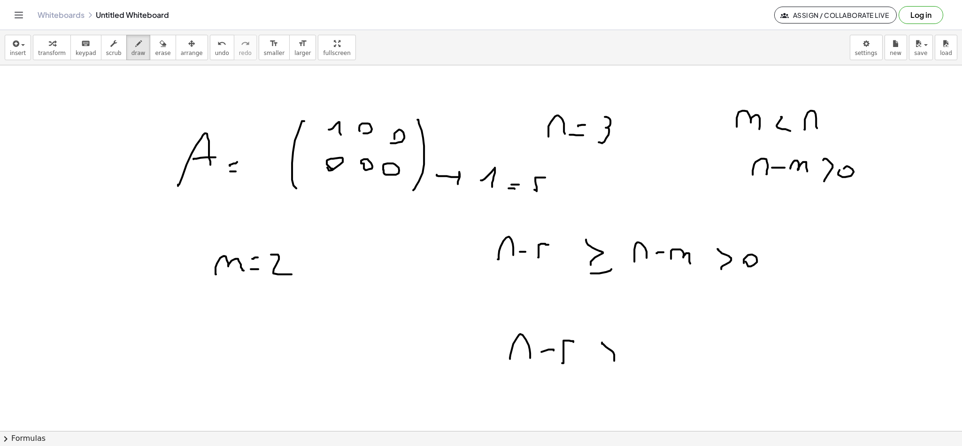
click at [603, 370] on div at bounding box center [481, 235] width 962 height 1095
click at [620, 362] on div at bounding box center [481, 235] width 962 height 1095
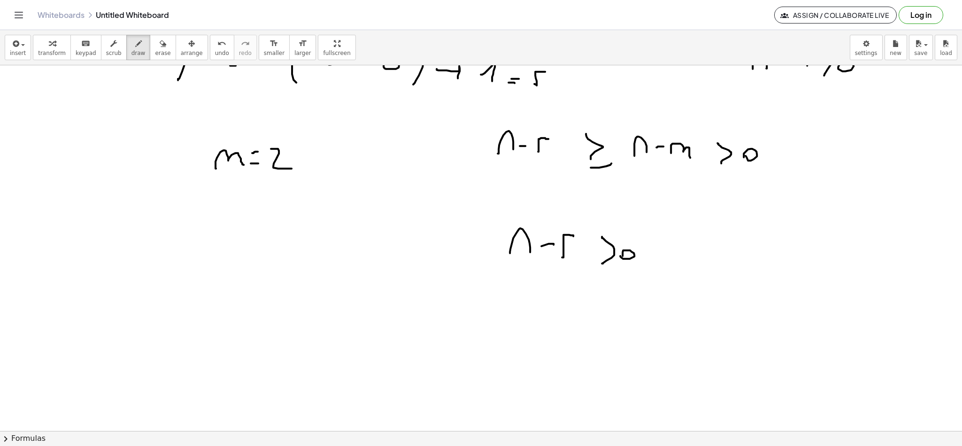
scroll to position [519, 0]
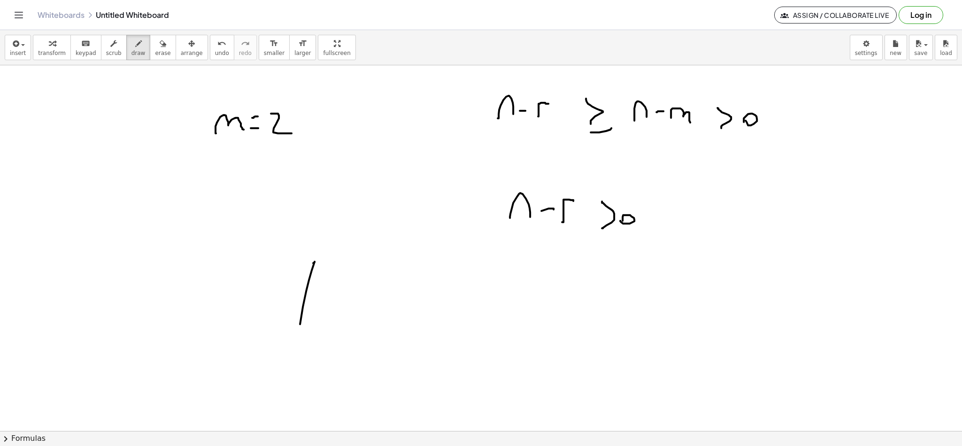
drag, startPoint x: 315, startPoint y: 262, endPoint x: 304, endPoint y: 351, distance: 89.8
click at [303, 351] on div at bounding box center [481, 94] width 962 height 1095
drag, startPoint x: 331, startPoint y: 282, endPoint x: 348, endPoint y: 296, distance: 21.7
click at [342, 295] on div at bounding box center [481, 94] width 962 height 1095
drag, startPoint x: 369, startPoint y: 310, endPoint x: 382, endPoint y: 330, distance: 23.5
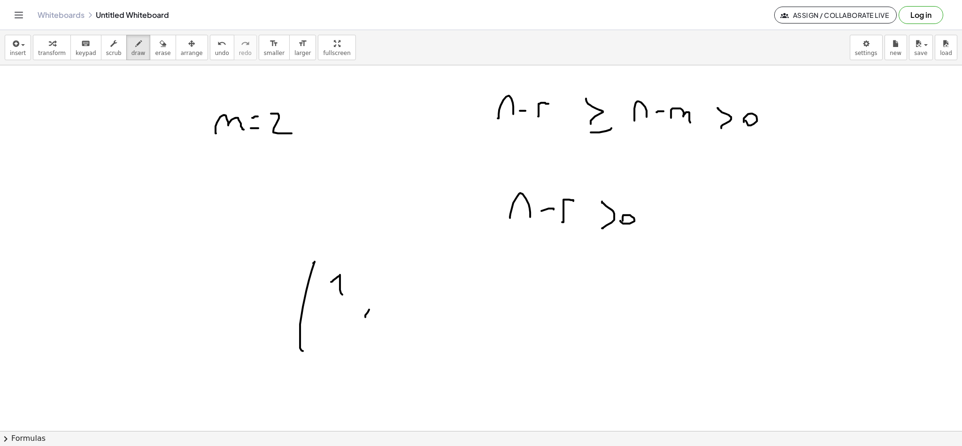
click at [375, 323] on div at bounding box center [481, 94] width 962 height 1095
drag, startPoint x: 396, startPoint y: 323, endPoint x: 392, endPoint y: 344, distance: 21.0
click at [395, 341] on div at bounding box center [481, 94] width 962 height 1095
drag, startPoint x: 351, startPoint y: 337, endPoint x: 359, endPoint y: 331, distance: 10.4
click at [356, 335] on div at bounding box center [481, 94] width 962 height 1095
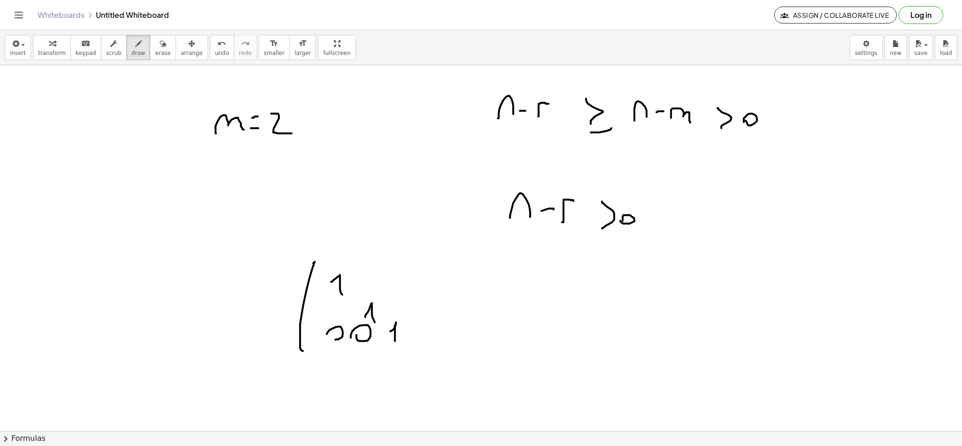
drag, startPoint x: 340, startPoint y: 327, endPoint x: 328, endPoint y: 334, distance: 13.9
click at [328, 334] on div at bounding box center [481, 94] width 962 height 1095
click at [368, 345] on div at bounding box center [481, 94] width 962 height 1095
drag, startPoint x: 330, startPoint y: 342, endPoint x: 328, endPoint y: 336, distance: 6.8
click at [329, 344] on div at bounding box center [481, 94] width 962 height 1095
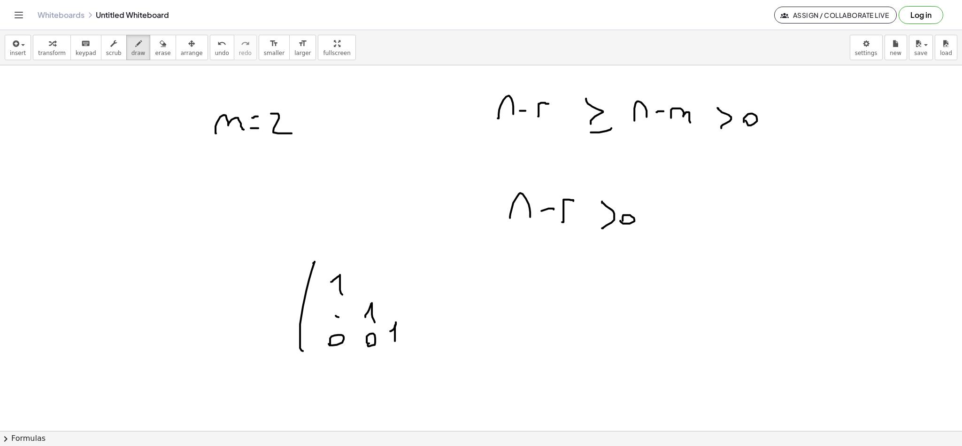
click at [334, 318] on div at bounding box center [481, 94] width 962 height 1095
drag, startPoint x: 363, startPoint y: 282, endPoint x: 379, endPoint y: 279, distance: 16.7
click at [358, 280] on div at bounding box center [481, 94] width 962 height 1095
drag, startPoint x: 384, startPoint y: 287, endPoint x: 389, endPoint y: 290, distance: 6.4
click at [384, 294] on div at bounding box center [481, 94] width 962 height 1095
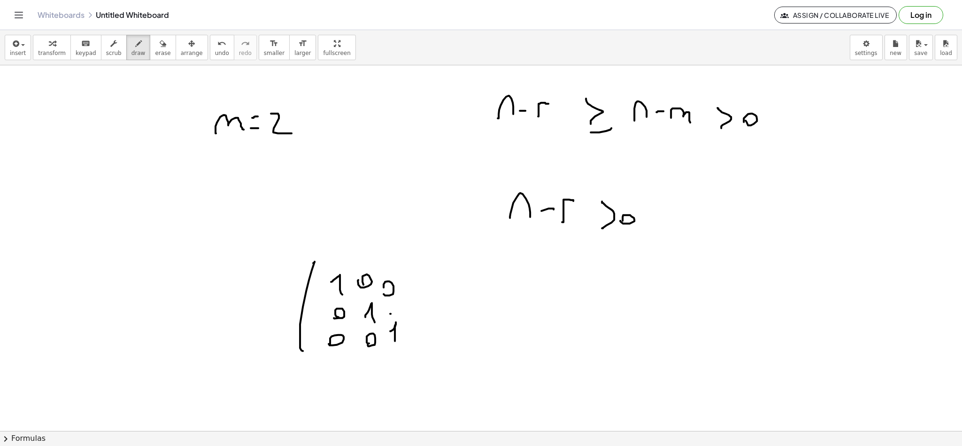
drag, startPoint x: 390, startPoint y: 314, endPoint x: 385, endPoint y: 310, distance: 7.0
click at [385, 316] on div at bounding box center [481, 94] width 962 height 1095
drag, startPoint x: 411, startPoint y: 340, endPoint x: 396, endPoint y: 325, distance: 20.9
click at [406, 350] on div at bounding box center [481, 94] width 962 height 1095
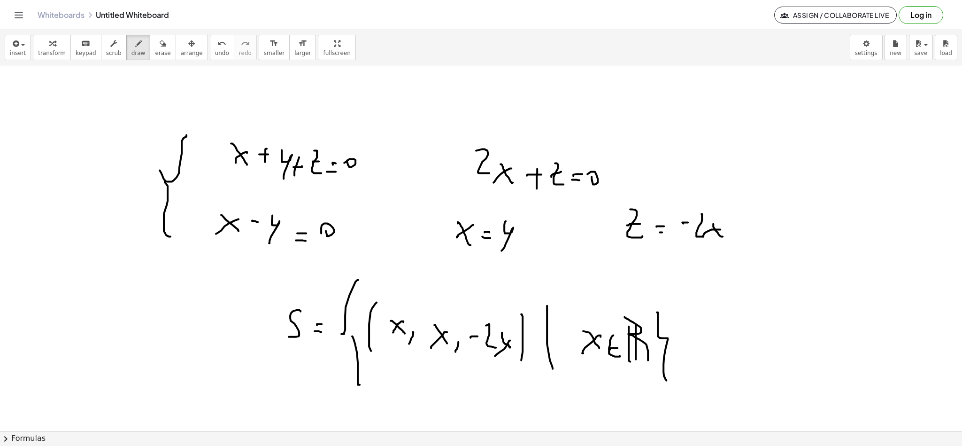
scroll to position [141, 0]
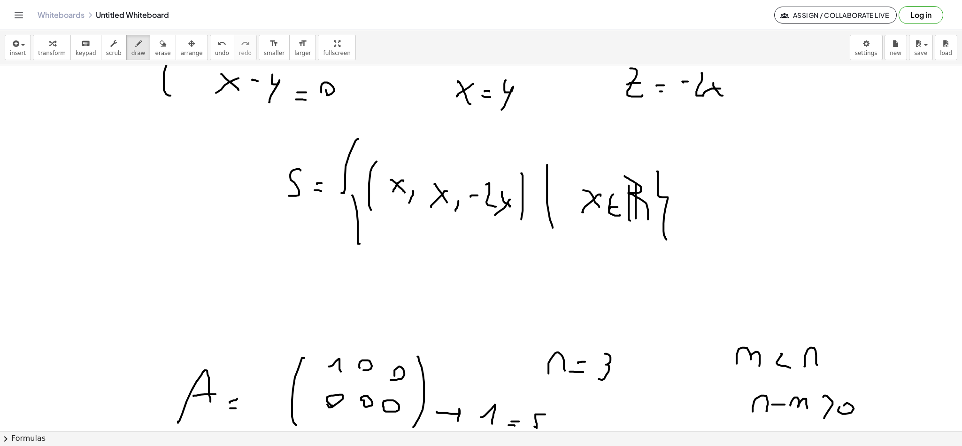
drag, startPoint x: 437, startPoint y: 260, endPoint x: 440, endPoint y: 295, distance: 35.3
drag, startPoint x: 464, startPoint y: 275, endPoint x: 480, endPoint y: 289, distance: 20.9
drag, startPoint x: 480, startPoint y: 289, endPoint x: 485, endPoint y: 291, distance: 5.8
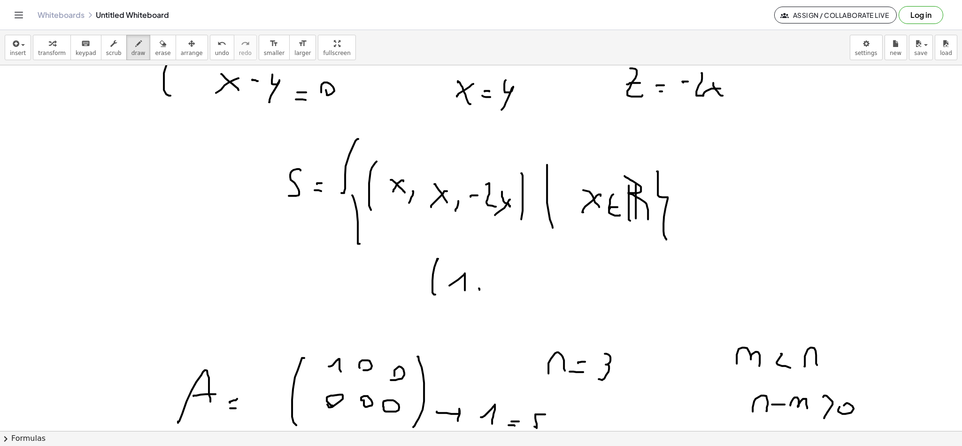
drag, startPoint x: 497, startPoint y: 275, endPoint x: 496, endPoint y: 296, distance: 21.6
drag, startPoint x: 506, startPoint y: 301, endPoint x: 518, endPoint y: 282, distance: 21.5
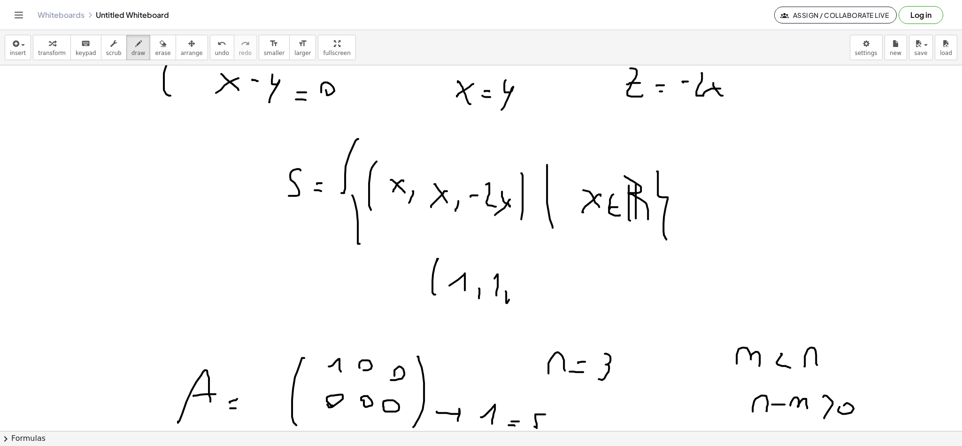
drag, startPoint x: 519, startPoint y: 281, endPoint x: 524, endPoint y: 279, distance: 5.8
drag, startPoint x: 540, startPoint y: 272, endPoint x: 546, endPoint y: 281, distance: 10.8
drag, startPoint x: 560, startPoint y: 271, endPoint x: 551, endPoint y: 299, distance: 30.0
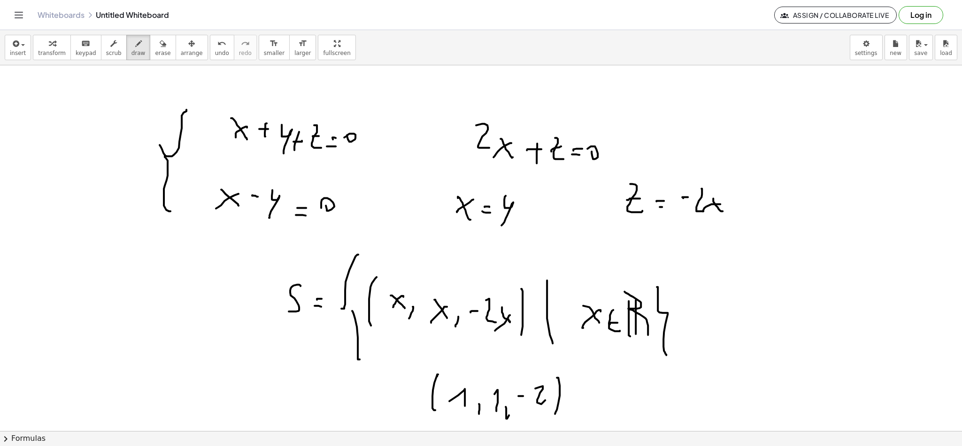
scroll to position [0, 0]
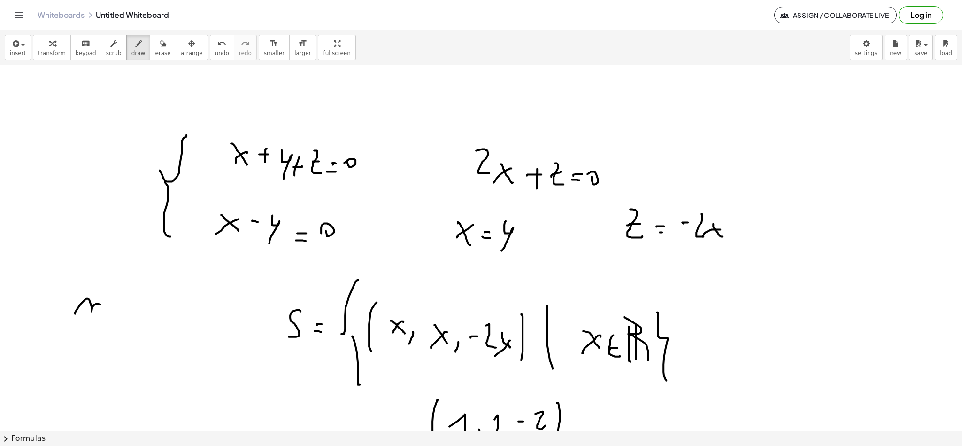
drag, startPoint x: 75, startPoint y: 314, endPoint x: 106, endPoint y: 318, distance: 30.8
drag, startPoint x: 144, startPoint y: 298, endPoint x: 238, endPoint y: 228, distance: 117.2
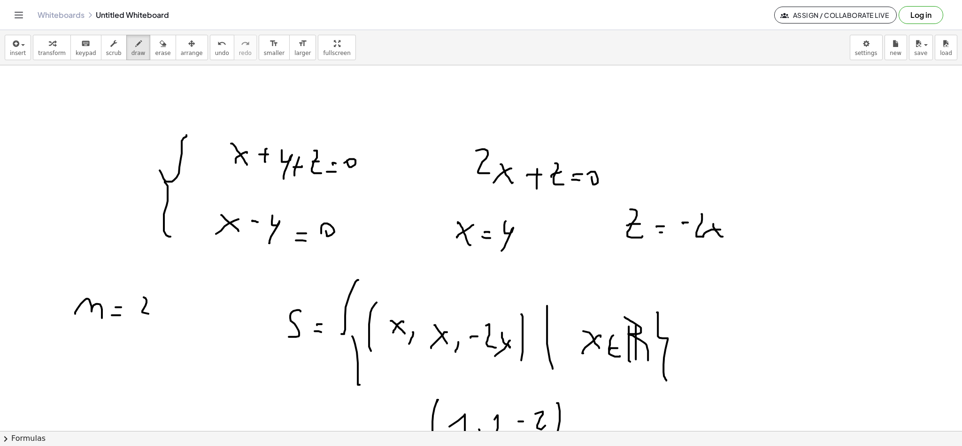
drag, startPoint x: 94, startPoint y: 383, endPoint x: 112, endPoint y: 376, distance: 18.8
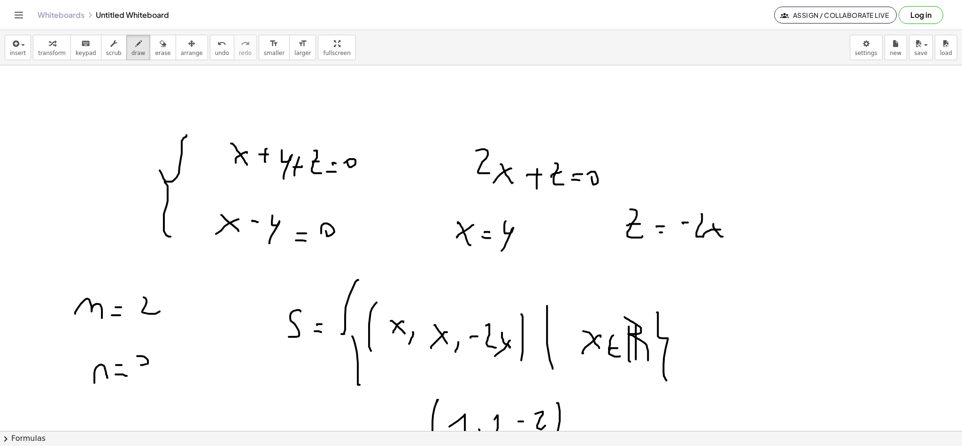
drag, startPoint x: 141, startPoint y: 356, endPoint x: 133, endPoint y: 379, distance: 24.1
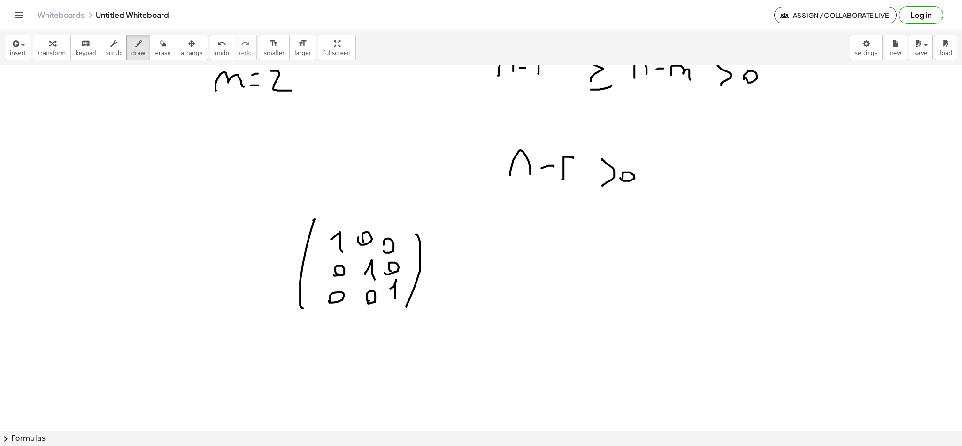
scroll to position [634, 0]
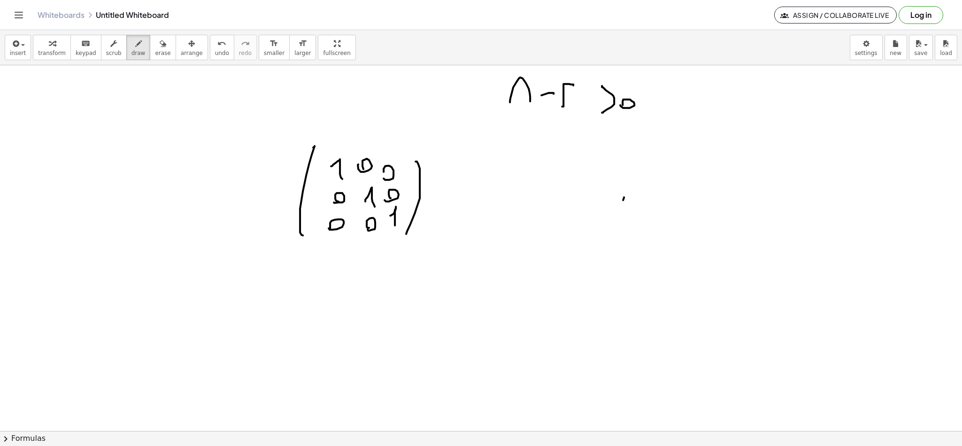
drag, startPoint x: 623, startPoint y: 201, endPoint x: 637, endPoint y: 259, distance: 60.3
click at [620, 301] on div at bounding box center [481, 161] width 962 height 1460
drag, startPoint x: 650, startPoint y: 207, endPoint x: 671, endPoint y: 217, distance: 23.3
click at [666, 212] on div at bounding box center [481, 161] width 962 height 1460
click at [681, 220] on div at bounding box center [481, 161] width 962 height 1460
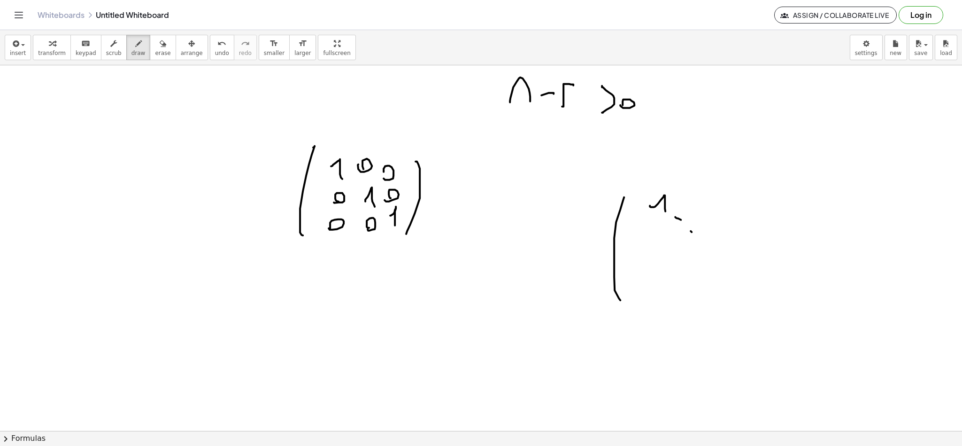
drag, startPoint x: 692, startPoint y: 232, endPoint x: 706, endPoint y: 240, distance: 16.0
click at [702, 238] on div at bounding box center [481, 161] width 962 height 1460
drag, startPoint x: 712, startPoint y: 244, endPoint x: 729, endPoint y: 248, distance: 17.9
click at [727, 247] on div at bounding box center [481, 161] width 962 height 1460
drag, startPoint x: 699, startPoint y: 182, endPoint x: 737, endPoint y: 199, distance: 42.3
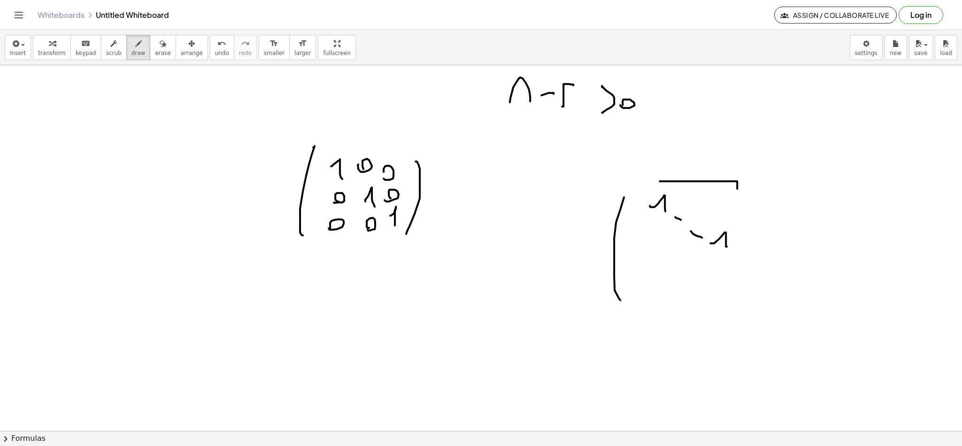
click at [737, 199] on div at bounding box center [481, 161] width 962 height 1460
drag, startPoint x: 695, startPoint y: 170, endPoint x: 709, endPoint y: 155, distance: 20.3
click at [709, 155] on div at bounding box center [481, 161] width 962 height 1460
drag, startPoint x: 777, startPoint y: 186, endPoint x: 819, endPoint y: 203, distance: 45.3
click at [819, 203] on div at bounding box center [481, 161] width 962 height 1460
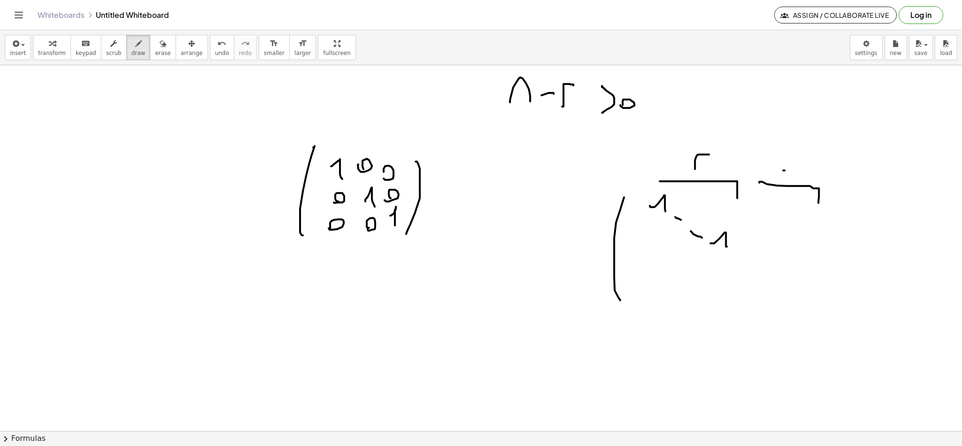
drag, startPoint x: 783, startPoint y: 171, endPoint x: 797, endPoint y: 170, distance: 13.2
click at [797, 170] on div at bounding box center [481, 161] width 962 height 1460
drag, startPoint x: 803, startPoint y: 168, endPoint x: 812, endPoint y: 169, distance: 9.0
click at [807, 169] on div at bounding box center [481, 161] width 962 height 1460
drag, startPoint x: 813, startPoint y: 162, endPoint x: 826, endPoint y: 163, distance: 12.8
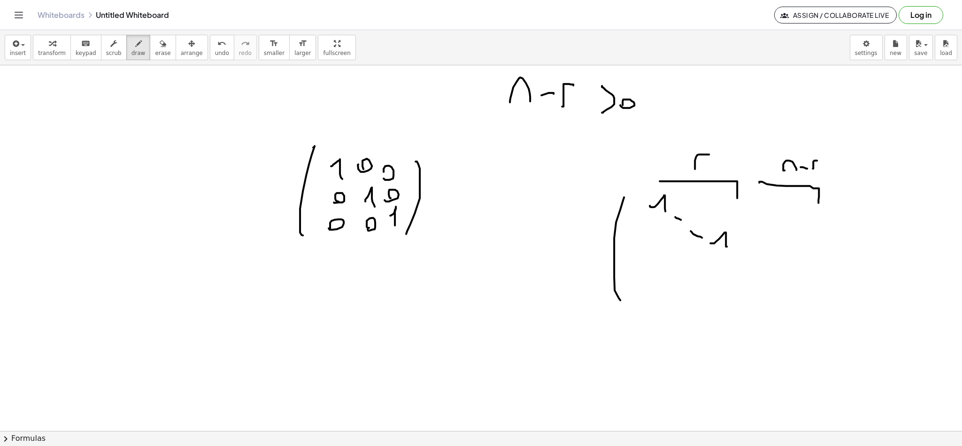
click at [821, 163] on div at bounding box center [481, 161] width 962 height 1460
drag, startPoint x: 850, startPoint y: 217, endPoint x: 819, endPoint y: 328, distance: 115.2
click at [829, 327] on div at bounding box center [481, 161] width 962 height 1460
drag, startPoint x: 771, startPoint y: 220, endPoint x: 774, endPoint y: 247, distance: 26.9
click at [790, 251] on div at bounding box center [481, 161] width 962 height 1460
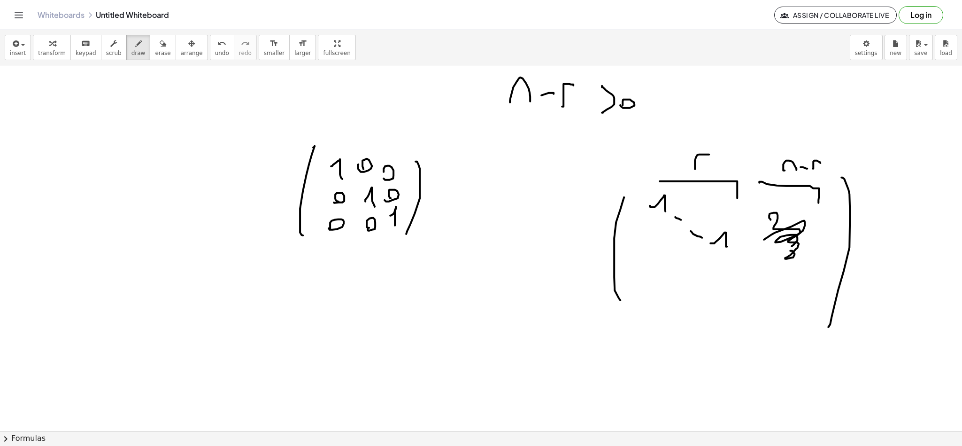
drag, startPoint x: 800, startPoint y: 223, endPoint x: 780, endPoint y: 238, distance: 25.8
click at [779, 240] on div at bounding box center [481, 161] width 962 height 1460
drag, startPoint x: 791, startPoint y: 213, endPoint x: 801, endPoint y: 240, distance: 29.0
click at [784, 220] on div at bounding box center [481, 161] width 962 height 1460
drag, startPoint x: 414, startPoint y: 372, endPoint x: 433, endPoint y: 365, distance: 19.8
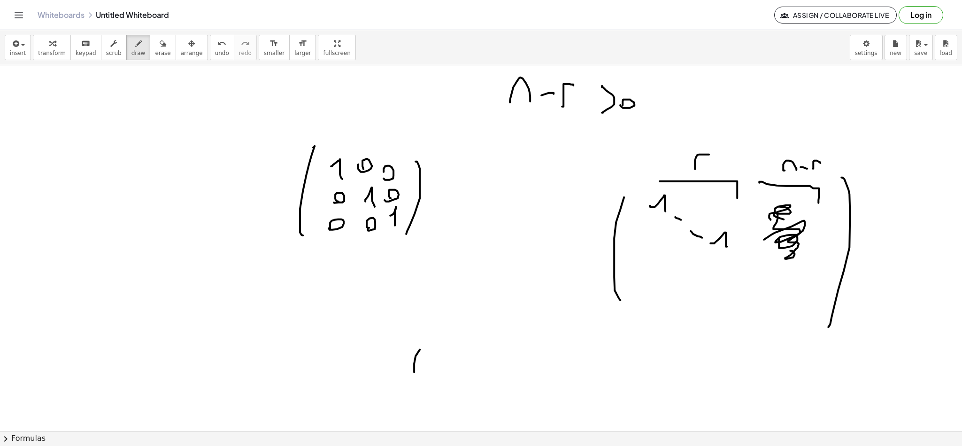
click at [431, 365] on div at bounding box center [481, 161] width 962 height 1460
drag, startPoint x: 454, startPoint y: 359, endPoint x: 465, endPoint y: 363, distance: 12.2
click at [455, 359] on div at bounding box center [481, 161] width 962 height 1460
drag, startPoint x: 465, startPoint y: 363, endPoint x: 481, endPoint y: 349, distance: 20.9
click at [477, 348] on div at bounding box center [481, 161] width 962 height 1460
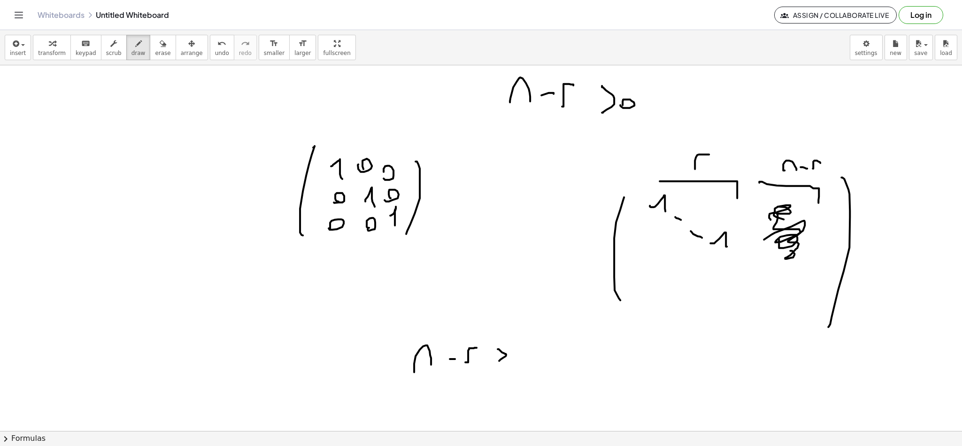
drag, startPoint x: 502, startPoint y: 353, endPoint x: 499, endPoint y: 372, distance: 20.0
click at [498, 365] on div at bounding box center [481, 161] width 962 height 1460
drag, startPoint x: 499, startPoint y: 372, endPoint x: 516, endPoint y: 369, distance: 17.2
click at [516, 369] on div at bounding box center [481, 161] width 962 height 1460
drag, startPoint x: 537, startPoint y: 365, endPoint x: 555, endPoint y: 364, distance: 17.9
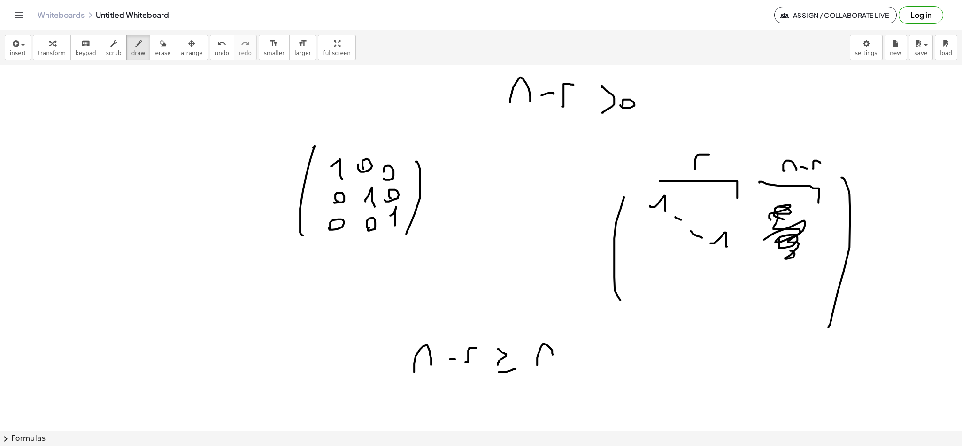
click at [554, 364] on div at bounding box center [481, 161] width 962 height 1460
drag, startPoint x: 564, startPoint y: 357, endPoint x: 576, endPoint y: 361, distance: 13.2
click at [568, 356] on div at bounding box center [481, 161] width 962 height 1460
drag, startPoint x: 578, startPoint y: 367, endPoint x: 597, endPoint y: 372, distance: 20.1
click at [597, 372] on div at bounding box center [481, 161] width 962 height 1460
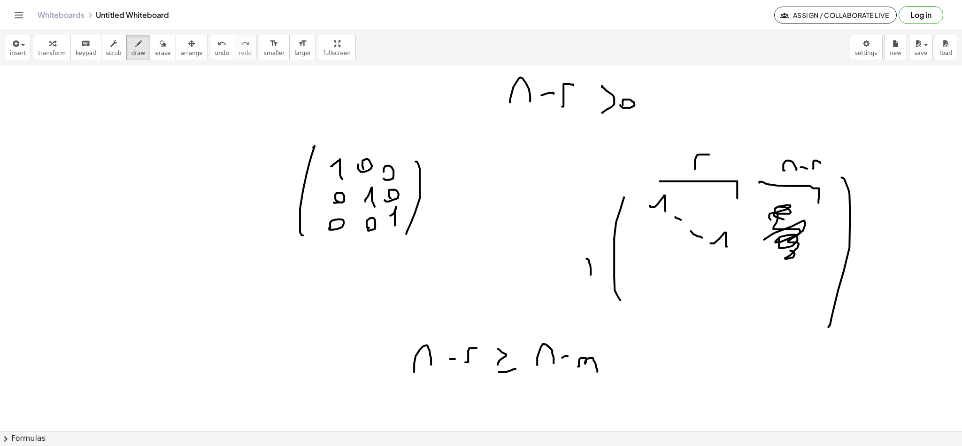
drag, startPoint x: 589, startPoint y: 261, endPoint x: 597, endPoint y: 295, distance: 35.3
click at [597, 295] on div at bounding box center [481, 161] width 962 height 1460
drag, startPoint x: 510, startPoint y: 283, endPoint x: 533, endPoint y: 284, distance: 23.0
click at [529, 281] on div at bounding box center [481, 161] width 962 height 1460
click at [540, 281] on div at bounding box center [481, 161] width 962 height 1460
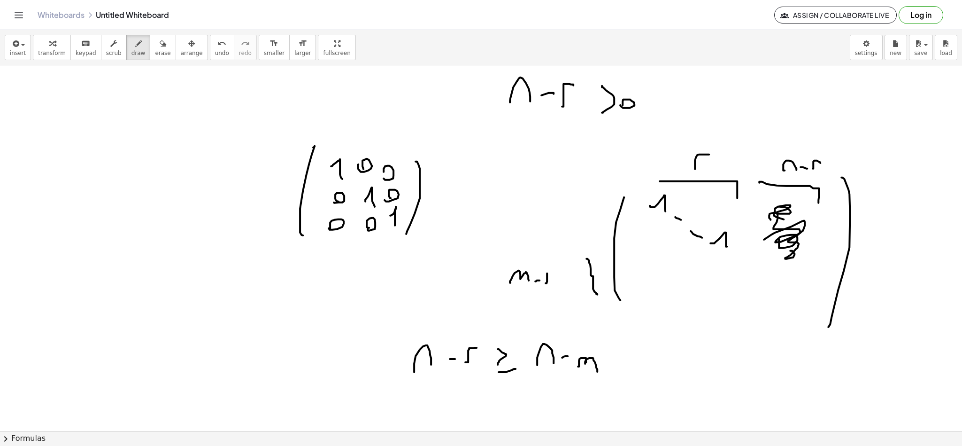
drag, startPoint x: 547, startPoint y: 282, endPoint x: 562, endPoint y: 272, distance: 17.7
click at [551, 271] on div at bounding box center [481, 161] width 962 height 1460
drag, startPoint x: 618, startPoint y: 356, endPoint x: 624, endPoint y: 371, distance: 16.0
click at [616, 373] on div at bounding box center [481, 161] width 962 height 1460
drag, startPoint x: 619, startPoint y: 351, endPoint x: 613, endPoint y: 378, distance: 26.8
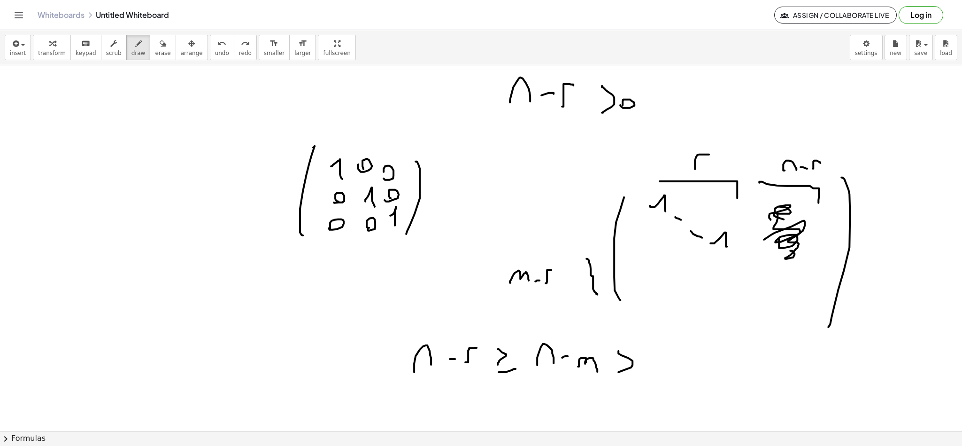
click at [604, 378] on div at bounding box center [481, 161] width 962 height 1460
drag, startPoint x: 646, startPoint y: 362, endPoint x: 633, endPoint y: 368, distance: 14.3
click at [633, 371] on div at bounding box center [481, 161] width 962 height 1460
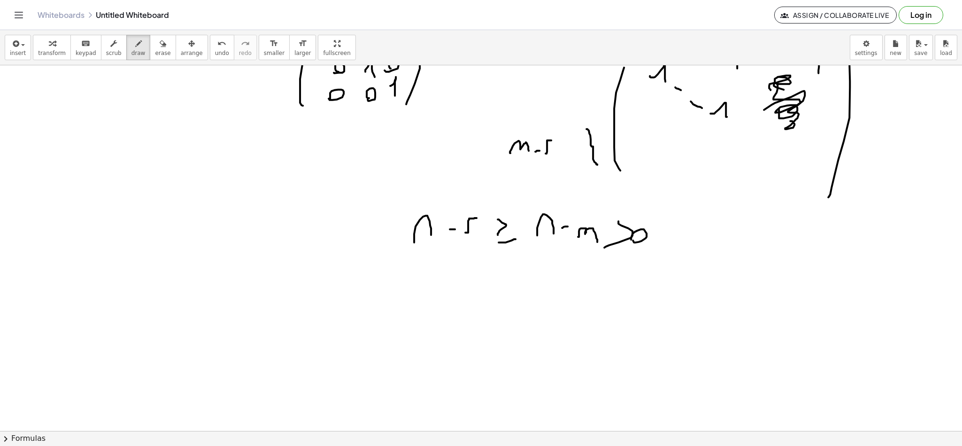
scroll to position [775, 0]
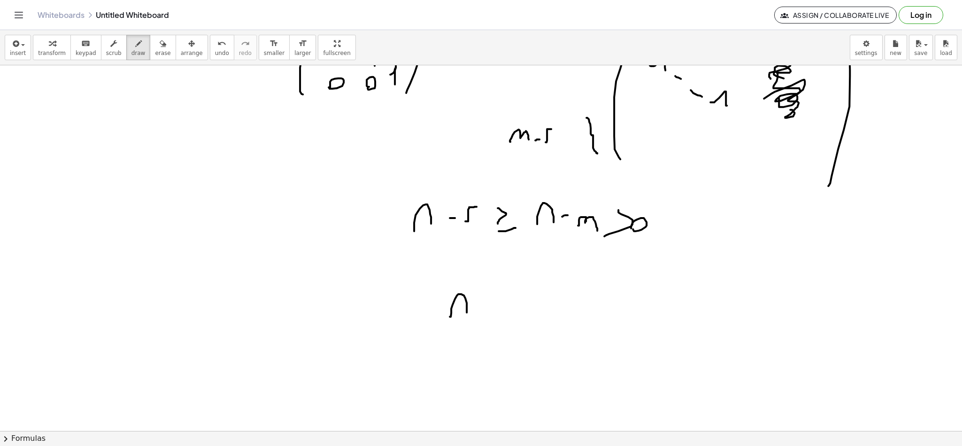
drag, startPoint x: 450, startPoint y: 317, endPoint x: 479, endPoint y: 309, distance: 30.3
click at [468, 314] on div at bounding box center [481, 20] width 962 height 1460
drag, startPoint x: 479, startPoint y: 309, endPoint x: 492, endPoint y: 309, distance: 12.7
click at [485, 306] on div at bounding box center [481, 20] width 962 height 1460
click at [509, 295] on div at bounding box center [481, 20] width 962 height 1460
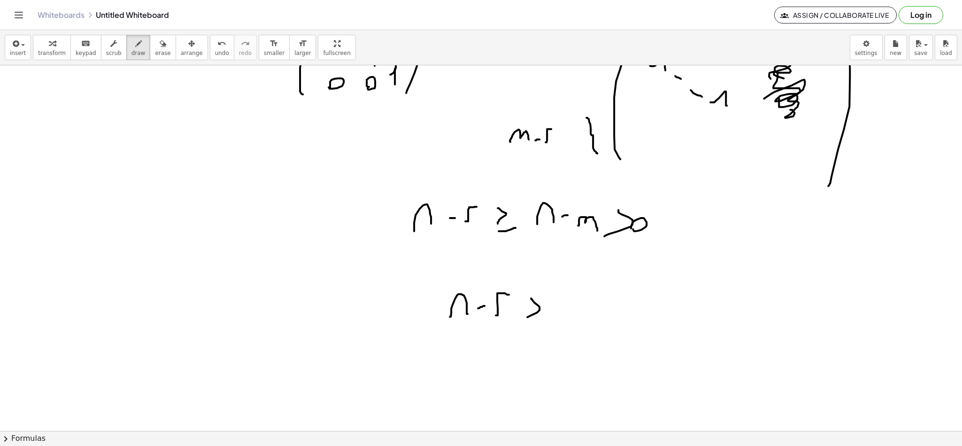
click at [527, 319] on div at bounding box center [481, 20] width 962 height 1460
click at [547, 309] on div at bounding box center [481, 20] width 962 height 1460
click at [552, 312] on div at bounding box center [481, 20] width 962 height 1460
click at [454, 285] on div at bounding box center [481, 20] width 962 height 1460
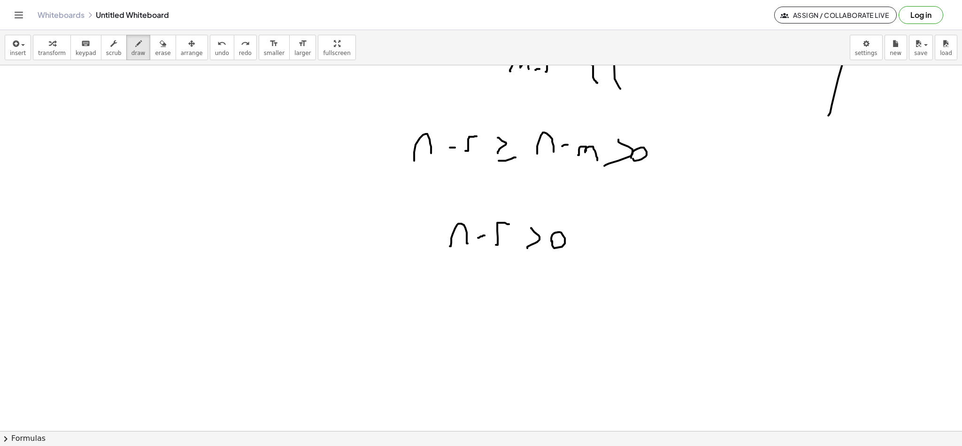
drag, startPoint x: 413, startPoint y: 300, endPoint x: 407, endPoint y: 334, distance: 34.8
drag, startPoint x: 434, startPoint y: 331, endPoint x: 438, endPoint y: 327, distance: 6.0
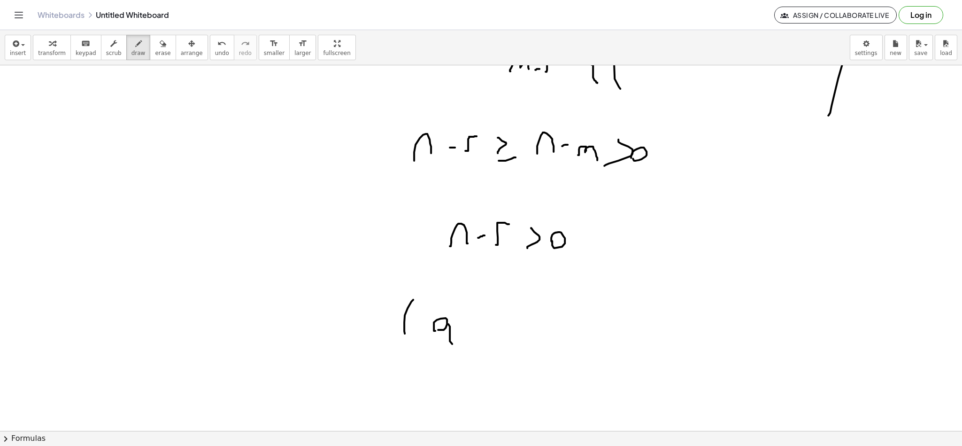
drag, startPoint x: 475, startPoint y: 337, endPoint x: 497, endPoint y: 337, distance: 22.1
drag, startPoint x: 497, startPoint y: 337, endPoint x: 527, endPoint y: 337, distance: 30.1
drag, startPoint x: 540, startPoint y: 338, endPoint x: 537, endPoint y: 349, distance: 10.7
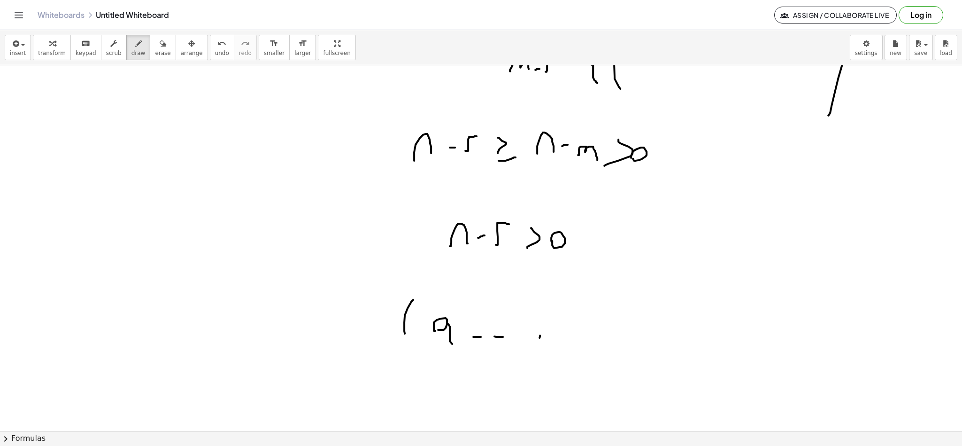
drag, startPoint x: 562, startPoint y: 333, endPoint x: 565, endPoint y: 341, distance: 9.1
drag, startPoint x: 593, startPoint y: 335, endPoint x: 600, endPoint y: 340, distance: 8.5
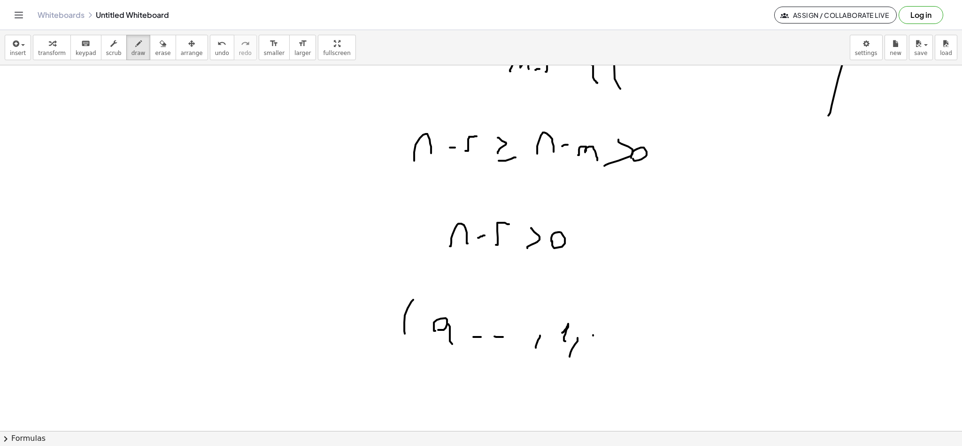
drag, startPoint x: 612, startPoint y: 327, endPoint x: 596, endPoint y: 352, distance: 29.6
drag, startPoint x: 562, startPoint y: 312, endPoint x: 573, endPoint y: 311, distance: 11.3
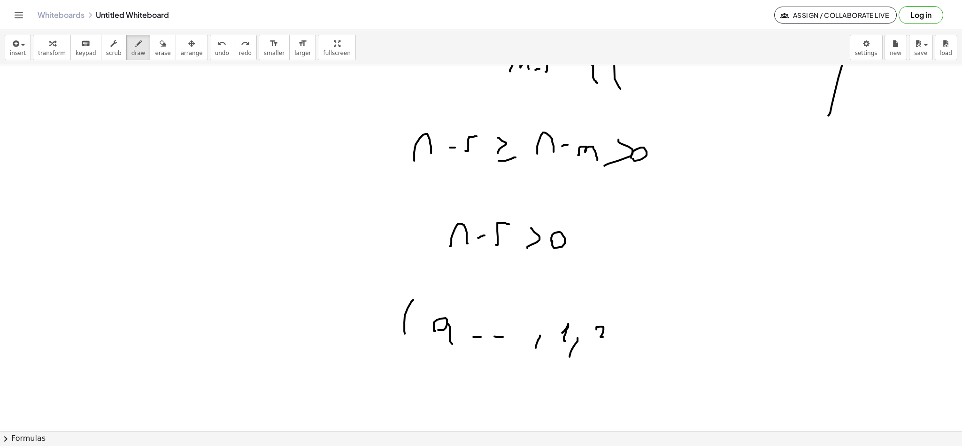
drag, startPoint x: 596, startPoint y: 328, endPoint x: 600, endPoint y: 352, distance: 24.2
drag, startPoint x: 613, startPoint y: 296, endPoint x: 615, endPoint y: 341, distance: 45.6
drag, startPoint x: 623, startPoint y: 321, endPoint x: 614, endPoint y: 334, distance: 15.2
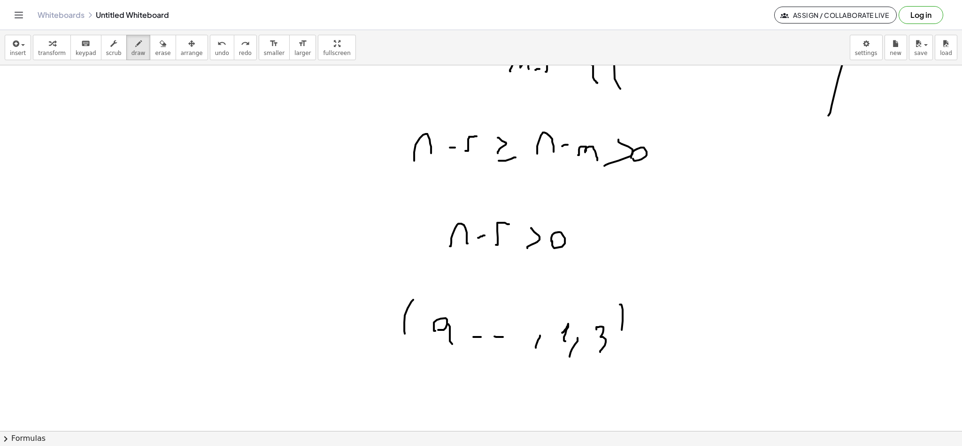
click at [162, 49] on button "erase" at bounding box center [163, 47] width 26 height 25
drag, startPoint x: 578, startPoint y: 364, endPoint x: 537, endPoint y: 439, distance: 85.3
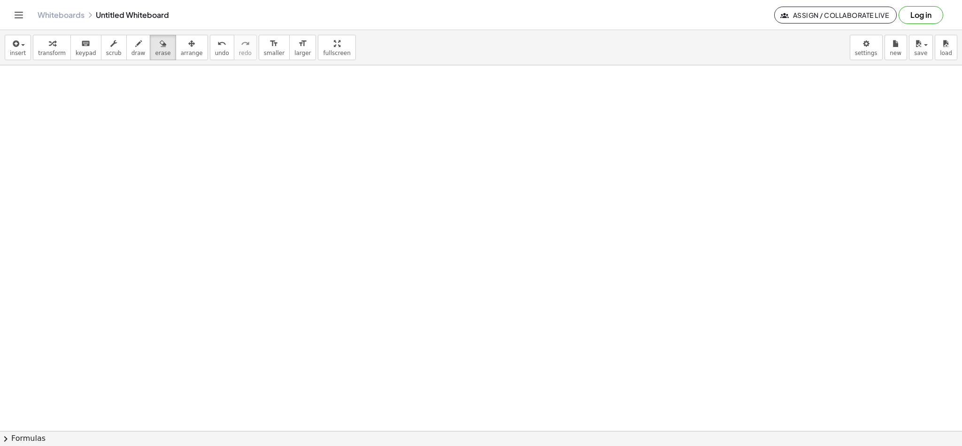
scroll to position [1095, 0]
drag, startPoint x: 189, startPoint y: 168, endPoint x: 206, endPoint y: 176, distance: 18.7
drag, startPoint x: 110, startPoint y: 51, endPoint x: 121, endPoint y: 51, distance: 11.3
click at [113, 51] on span "scrub" at bounding box center [113, 53] width 15 height 7
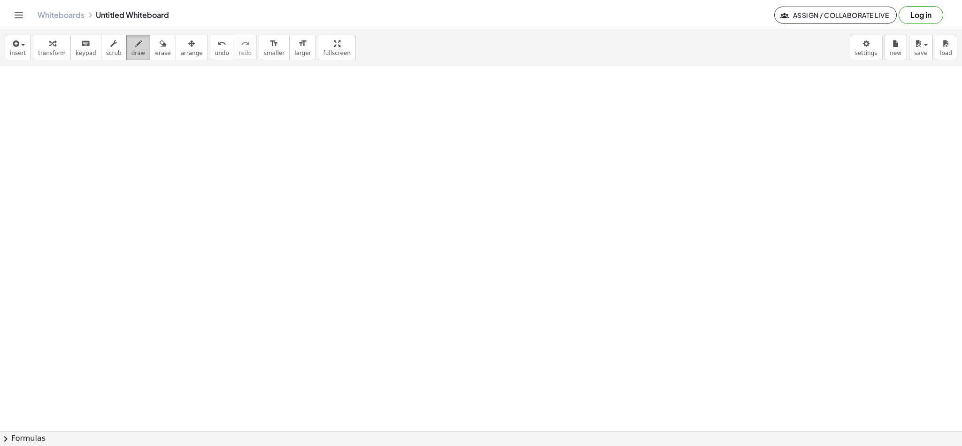
click at [126, 53] on button "draw" at bounding box center [138, 47] width 24 height 25
drag, startPoint x: 167, startPoint y: 171, endPoint x: 189, endPoint y: 168, distance: 22.7
drag, startPoint x: 180, startPoint y: 151, endPoint x: 196, endPoint y: 151, distance: 16.0
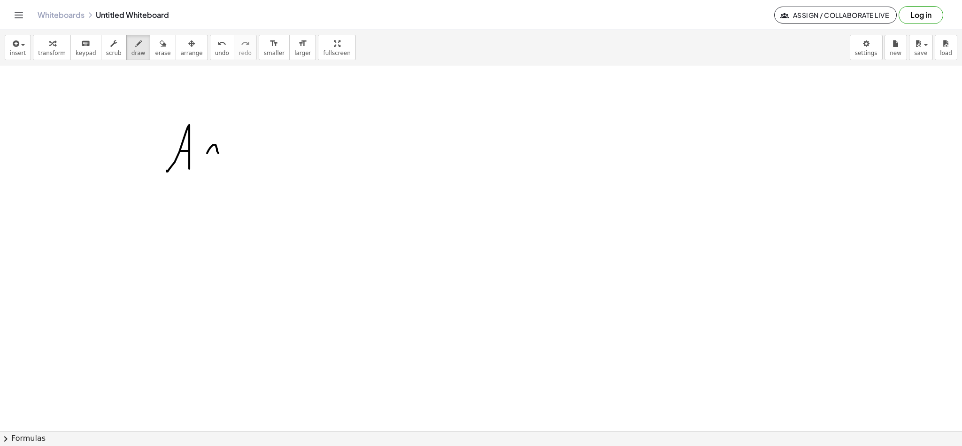
drag, startPoint x: 217, startPoint y: 151, endPoint x: 231, endPoint y: 155, distance: 14.6
drag, startPoint x: 218, startPoint y: 165, endPoint x: 231, endPoint y: 157, distance: 15.2
drag, startPoint x: 256, startPoint y: 137, endPoint x: 265, endPoint y: 137, distance: 8.5
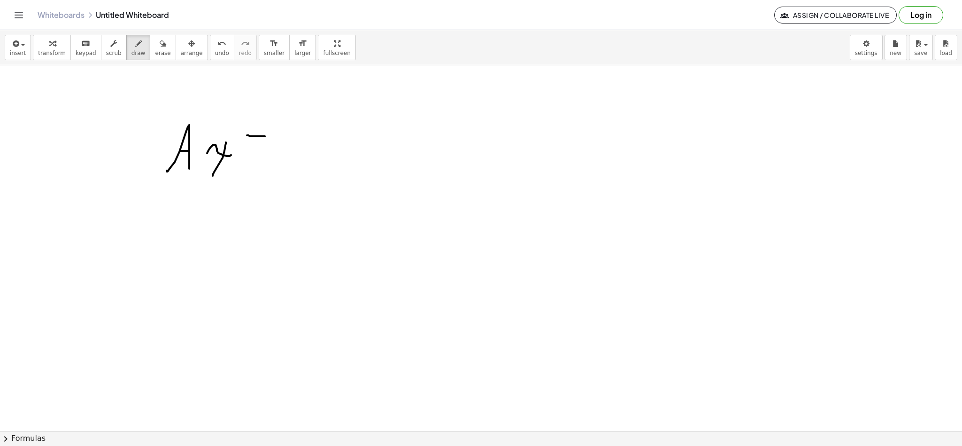
drag, startPoint x: 250, startPoint y: 163, endPoint x: 269, endPoint y: 161, distance: 19.5
drag, startPoint x: 278, startPoint y: 158, endPoint x: 284, endPoint y: 151, distance: 9.4
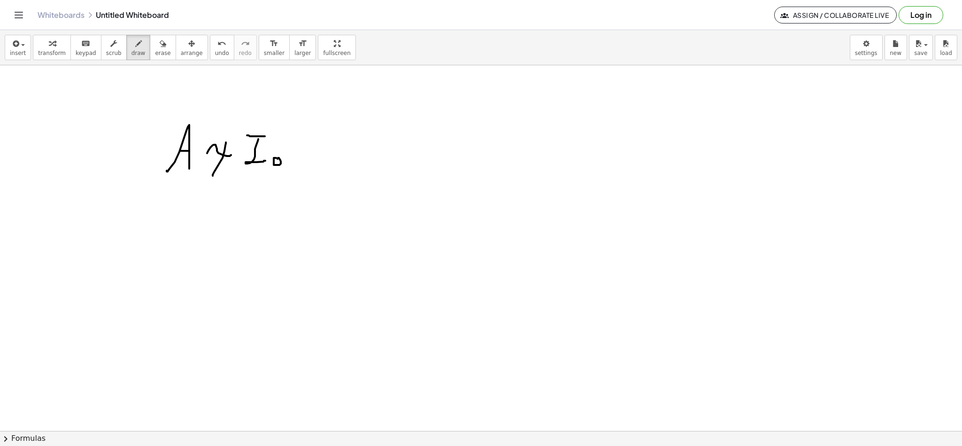
drag, startPoint x: 285, startPoint y: 160, endPoint x: 282, endPoint y: 168, distance: 8.8
drag, startPoint x: 333, startPoint y: 169, endPoint x: 345, endPoint y: 169, distance: 12.7
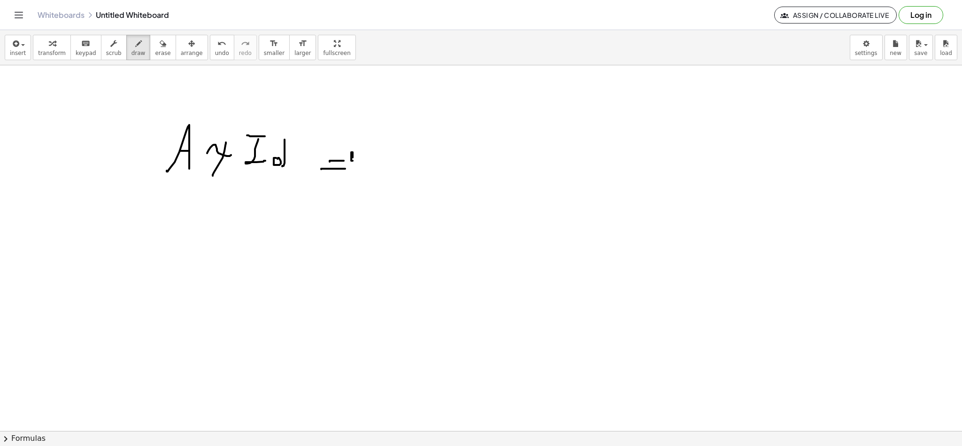
drag, startPoint x: 351, startPoint y: 161, endPoint x: 371, endPoint y: 181, distance: 27.6
drag, startPoint x: 408, startPoint y: 185, endPoint x: 430, endPoint y: 172, distance: 25.9
drag, startPoint x: 420, startPoint y: 161, endPoint x: 438, endPoint y: 160, distance: 18.4
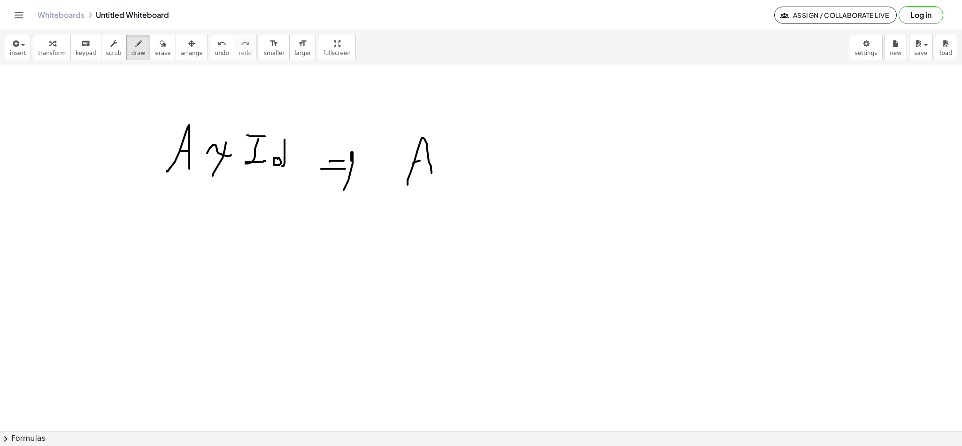
drag, startPoint x: 447, startPoint y: 167, endPoint x: 454, endPoint y: 162, distance: 8.5
drag, startPoint x: 454, startPoint y: 162, endPoint x: 444, endPoint y: 173, distance: 14.7
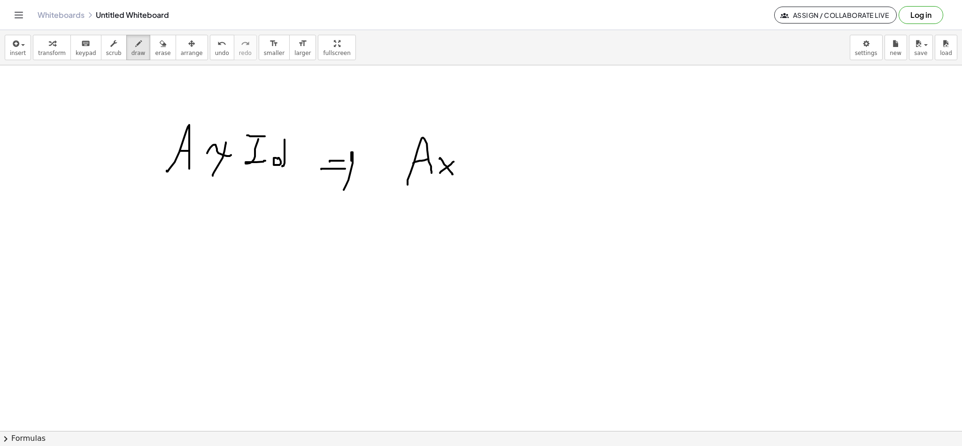
drag, startPoint x: 465, startPoint y: 168, endPoint x: 488, endPoint y: 163, distance: 22.7
drag, startPoint x: 501, startPoint y: 155, endPoint x: 506, endPoint y: 157, distance: 5.4
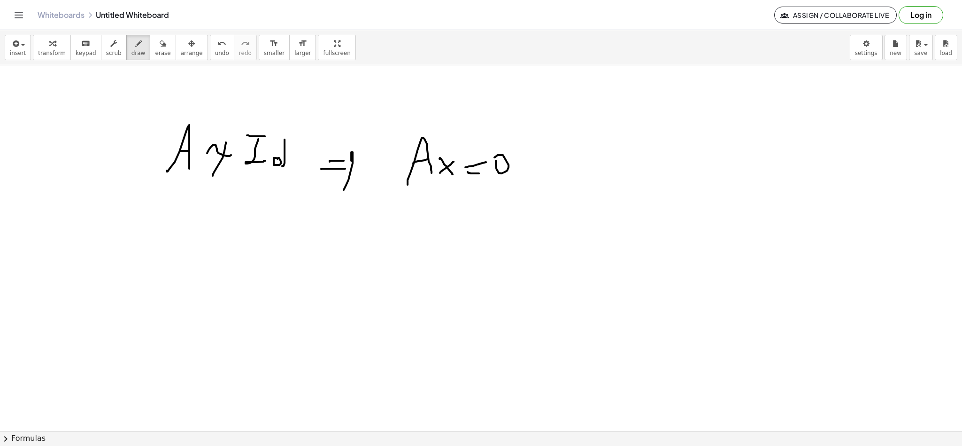
drag, startPoint x: 557, startPoint y: 143, endPoint x: 557, endPoint y: 175, distance: 32.4
drag, startPoint x: 553, startPoint y: 157, endPoint x: 568, endPoint y: 175, distance: 23.6
drag, startPoint x: 568, startPoint y: 175, endPoint x: 571, endPoint y: 164, distance: 11.2
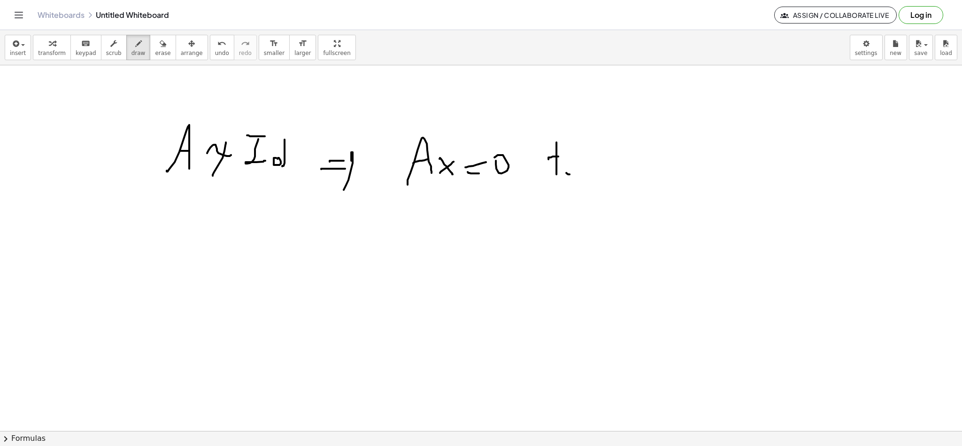
drag, startPoint x: 589, startPoint y: 172, endPoint x: 601, endPoint y: 183, distance: 15.9
drag, startPoint x: 608, startPoint y: 175, endPoint x: 617, endPoint y: 179, distance: 10.3
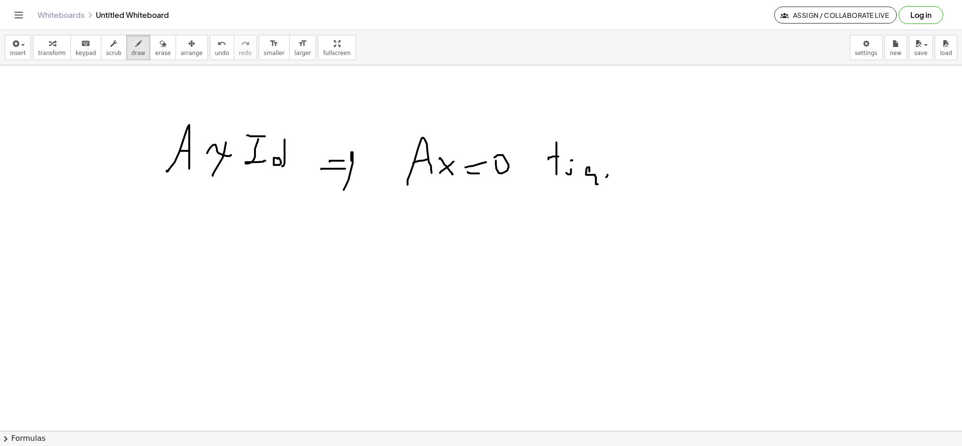
drag, startPoint x: 628, startPoint y: 168, endPoint x: 627, endPoint y: 179, distance: 11.8
drag, startPoint x: 643, startPoint y: 172, endPoint x: 654, endPoint y: 154, distance: 21.9
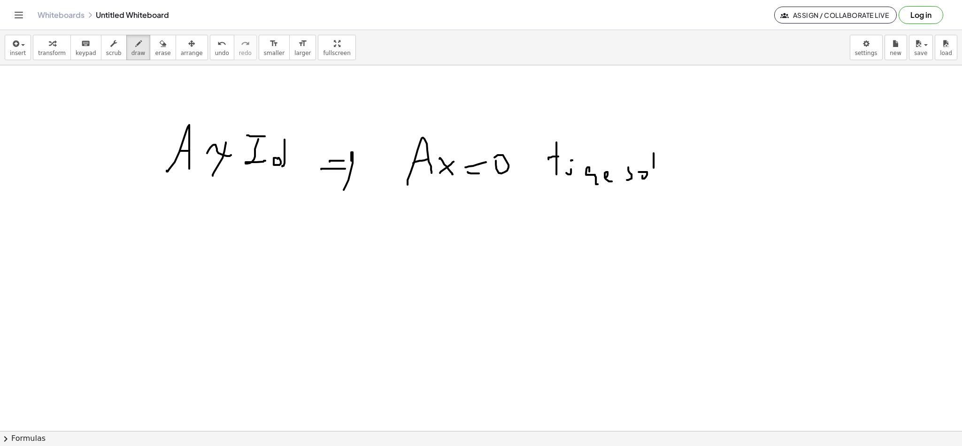
drag, startPoint x: 654, startPoint y: 154, endPoint x: 654, endPoint y: 182, distance: 28.2
drag, startPoint x: 682, startPoint y: 182, endPoint x: 689, endPoint y: 179, distance: 7.4
drag, startPoint x: 704, startPoint y: 175, endPoint x: 691, endPoint y: 178, distance: 13.0
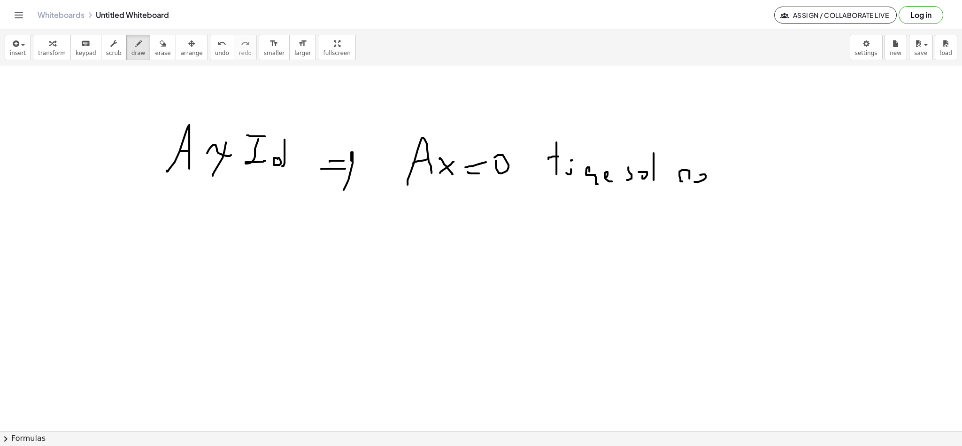
drag, startPoint x: 726, startPoint y: 155, endPoint x: 726, endPoint y: 192, distance: 36.2
drag, startPoint x: 713, startPoint y: 159, endPoint x: 745, endPoint y: 172, distance: 34.8
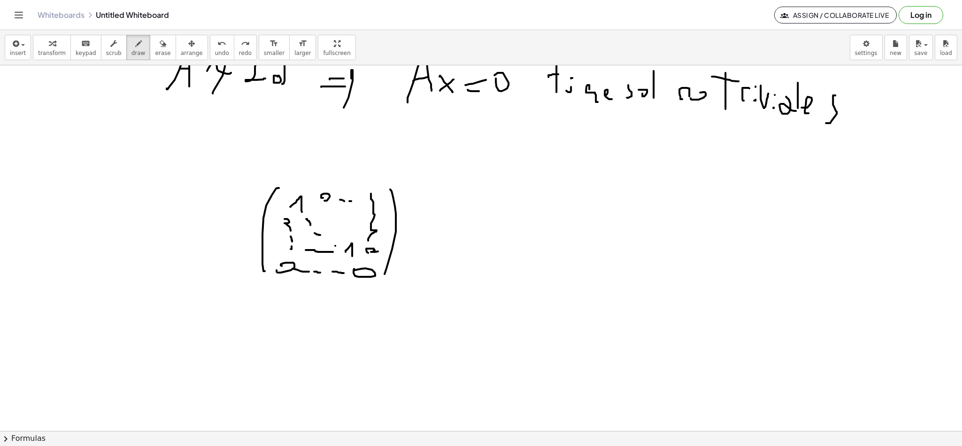
scroll to position [1306, 0]
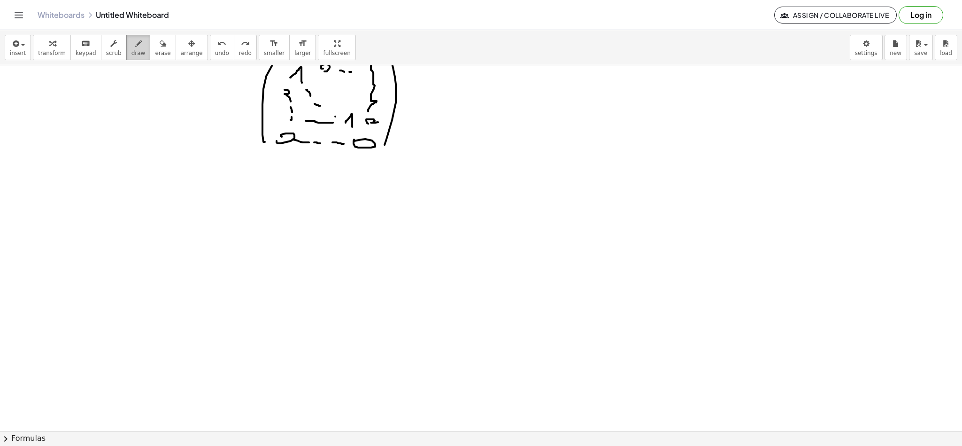
click at [133, 43] on div "button" at bounding box center [139, 43] width 14 height 11
drag, startPoint x: 209, startPoint y: 237, endPoint x: 224, endPoint y: 230, distance: 17.0
drag, startPoint x: 217, startPoint y: 225, endPoint x: 241, endPoint y: 220, distance: 24.9
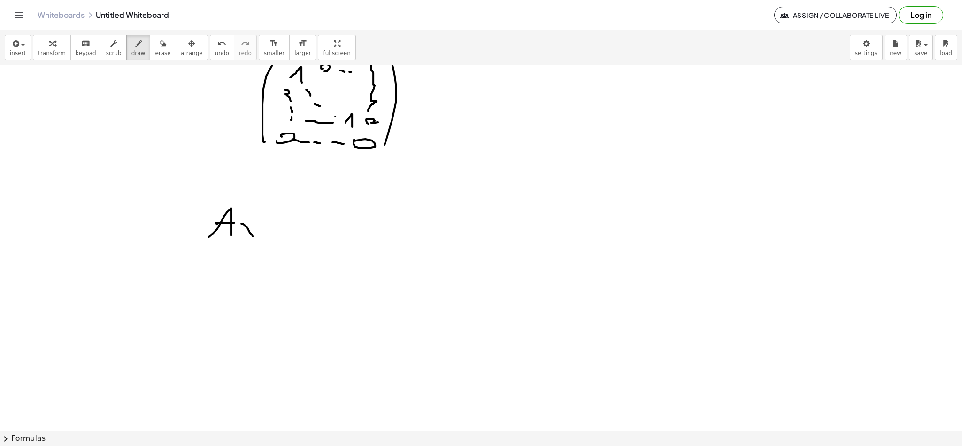
drag, startPoint x: 253, startPoint y: 237, endPoint x: 258, endPoint y: 237, distance: 5.6
drag, startPoint x: 258, startPoint y: 228, endPoint x: 243, endPoint y: 240, distance: 19.2
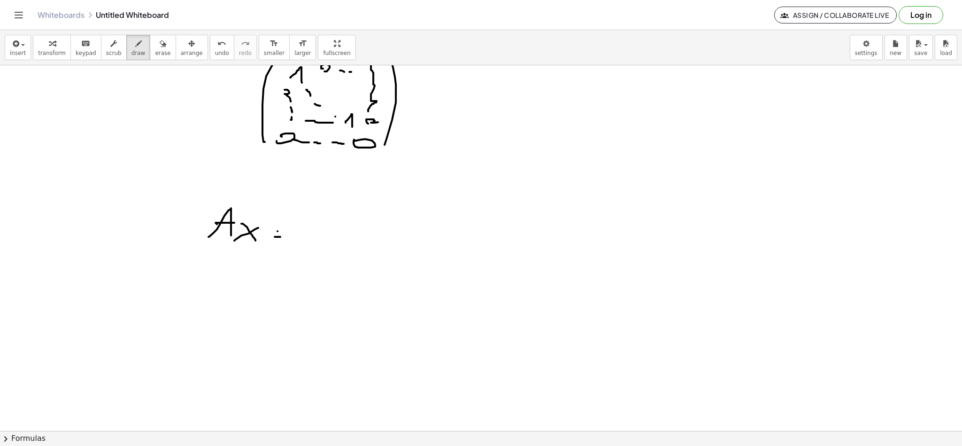
drag, startPoint x: 278, startPoint y: 232, endPoint x: 282, endPoint y: 231, distance: 4.7
drag, startPoint x: 310, startPoint y: 225, endPoint x: 314, endPoint y: 237, distance: 11.9
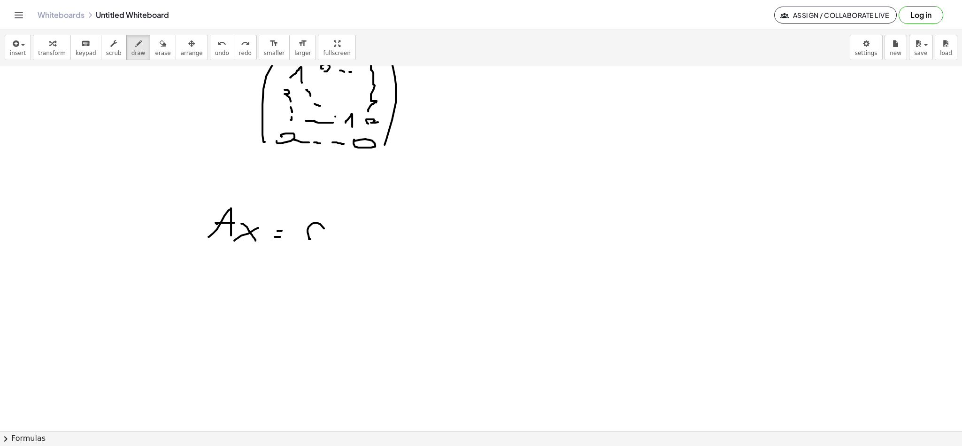
drag, startPoint x: 498, startPoint y: 247, endPoint x: 471, endPoint y: 266, distance: 33.6
drag, startPoint x: 510, startPoint y: 260, endPoint x: 520, endPoint y: 260, distance: 10.3
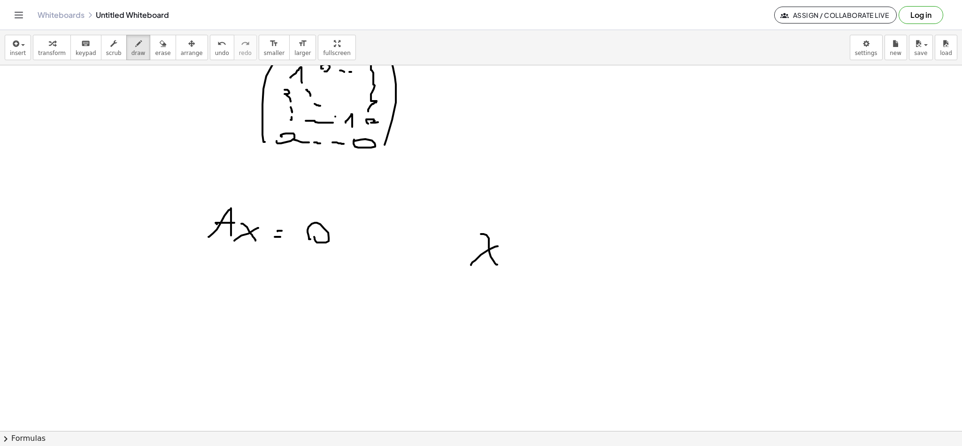
drag, startPoint x: 515, startPoint y: 256, endPoint x: 542, endPoint y: 262, distance: 28.5
drag, startPoint x: 544, startPoint y: 256, endPoint x: 531, endPoint y: 271, distance: 20.0
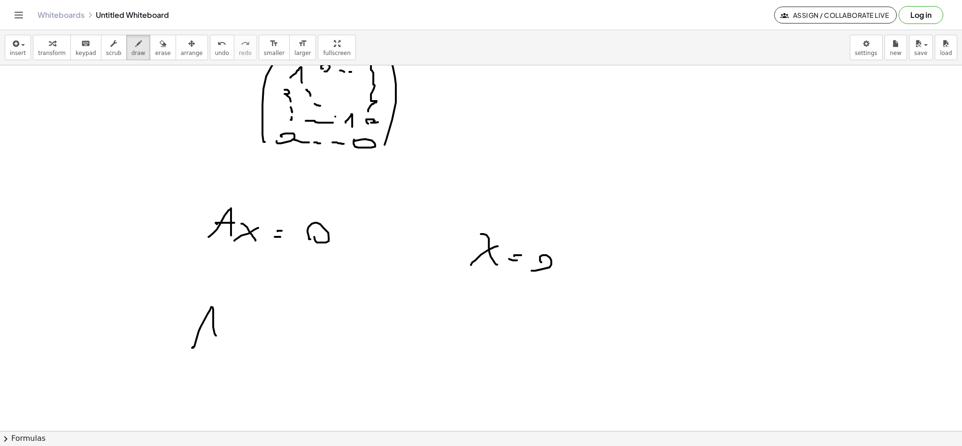
drag, startPoint x: 193, startPoint y: 347, endPoint x: 204, endPoint y: 330, distance: 20.7
drag, startPoint x: 211, startPoint y: 325, endPoint x: 217, endPoint y: 325, distance: 6.1
drag, startPoint x: 228, startPoint y: 329, endPoint x: 239, endPoint y: 340, distance: 15.3
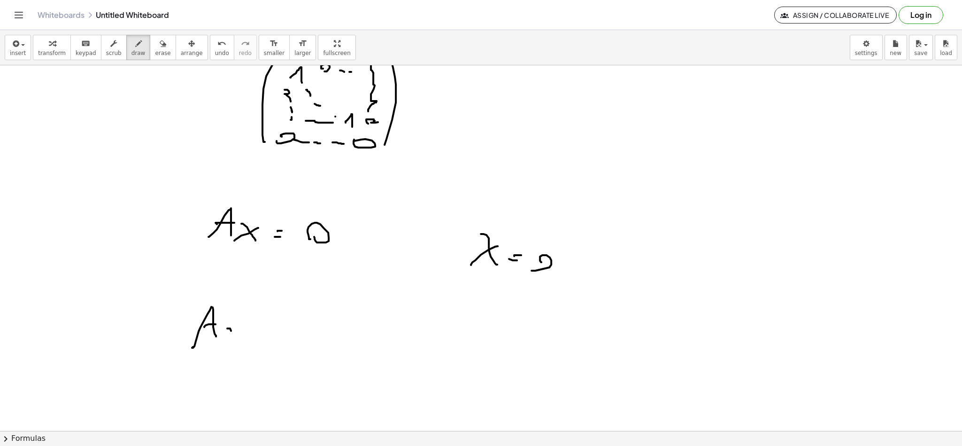
drag, startPoint x: 240, startPoint y: 330, endPoint x: 232, endPoint y: 341, distance: 13.3
drag, startPoint x: 245, startPoint y: 342, endPoint x: 254, endPoint y: 349, distance: 10.8
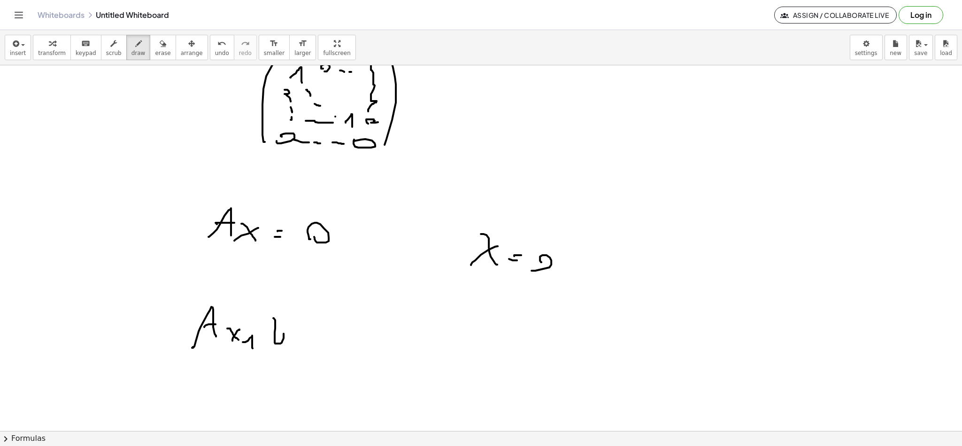
drag, startPoint x: 275, startPoint y: 333, endPoint x: 281, endPoint y: 333, distance: 6.1
drag, startPoint x: 263, startPoint y: 338, endPoint x: 275, endPoint y: 338, distance: 12.2
drag, startPoint x: 268, startPoint y: 333, endPoint x: 279, endPoint y: 327, distance: 12.6
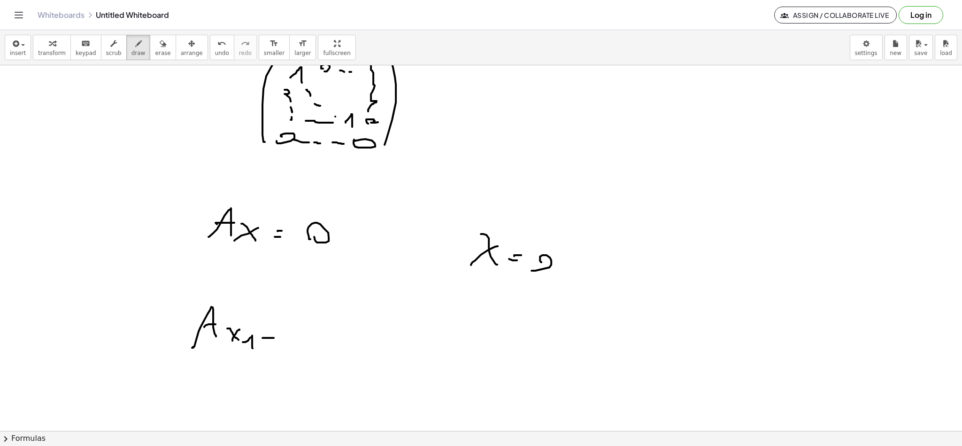
drag, startPoint x: 290, startPoint y: 319, endPoint x: 289, endPoint y: 330, distance: 11.4
drag, startPoint x: 369, startPoint y: 355, endPoint x: 396, endPoint y: 353, distance: 26.9
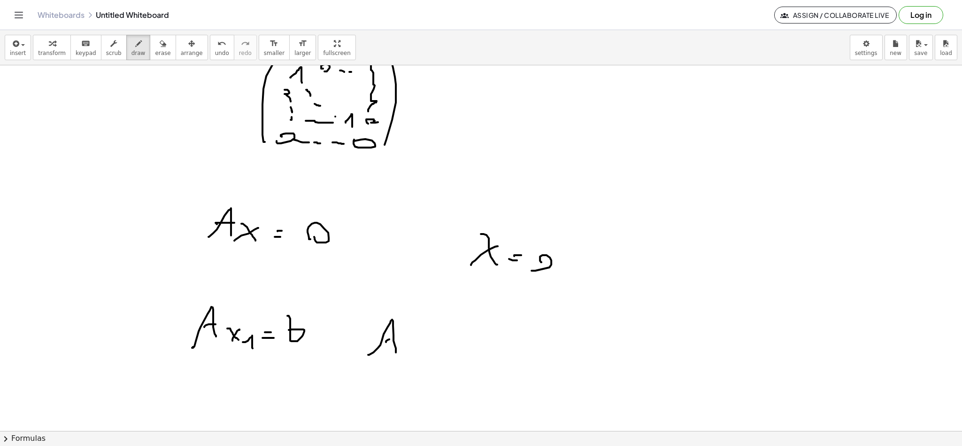
drag, startPoint x: 388, startPoint y: 340, endPoint x: 405, endPoint y: 340, distance: 16.9
drag, startPoint x: 417, startPoint y: 347, endPoint x: 426, endPoint y: 344, distance: 9.1
drag, startPoint x: 418, startPoint y: 347, endPoint x: 411, endPoint y: 354, distance: 10.3
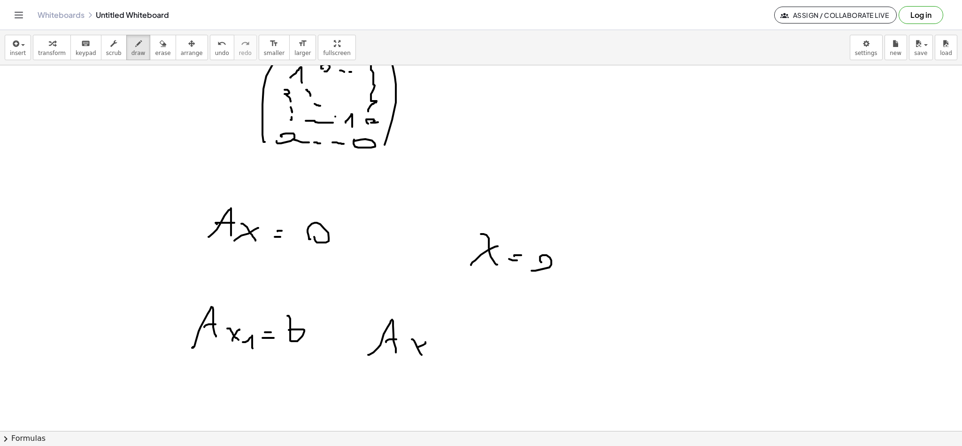
drag, startPoint x: 433, startPoint y: 350, endPoint x: 439, endPoint y: 360, distance: 11.4
drag, startPoint x: 445, startPoint y: 354, endPoint x: 452, endPoint y: 353, distance: 7.1
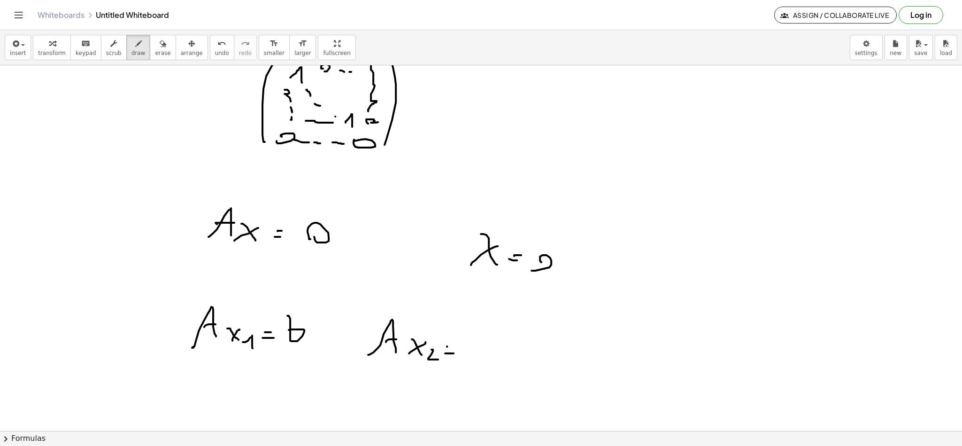
drag, startPoint x: 474, startPoint y: 323, endPoint x: 471, endPoint y: 341, distance: 18.5
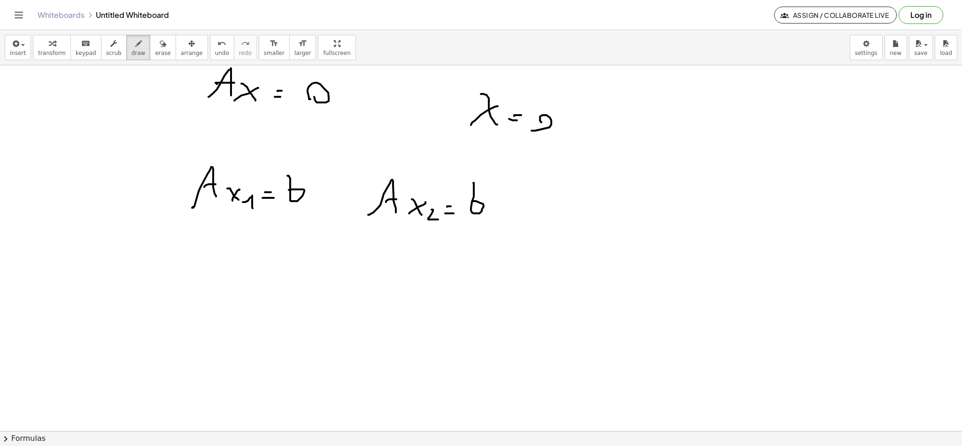
scroll to position [1447, 0]
drag, startPoint x: 278, startPoint y: 330, endPoint x: 292, endPoint y: 330, distance: 14.1
drag, startPoint x: 282, startPoint y: 323, endPoint x: 301, endPoint y: 321, distance: 18.4
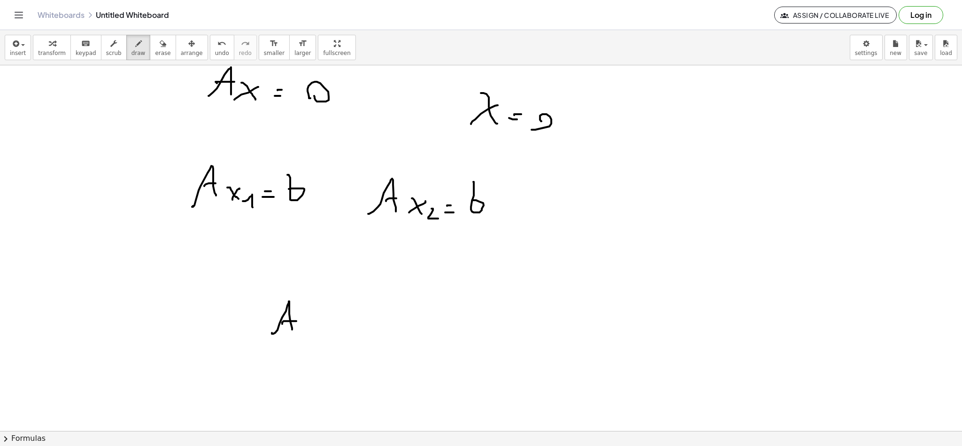
drag, startPoint x: 319, startPoint y: 299, endPoint x: 322, endPoint y: 337, distance: 38.1
drag, startPoint x: 331, startPoint y: 319, endPoint x: 341, endPoint y: 331, distance: 15.7
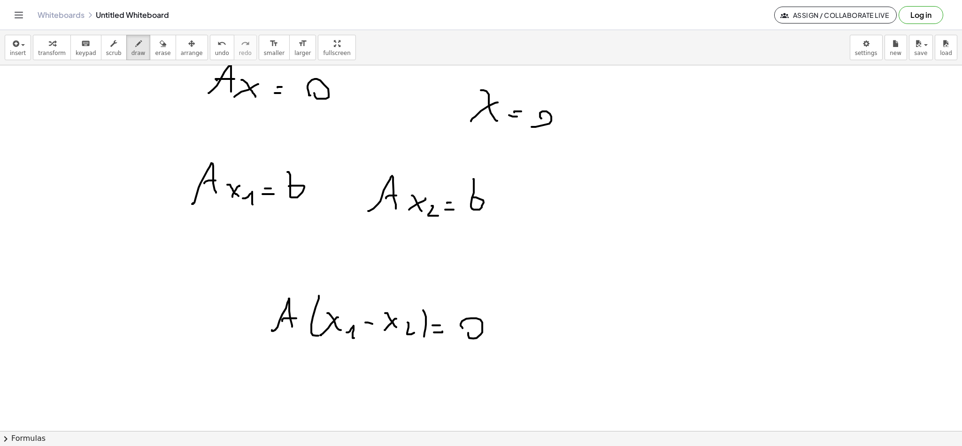
scroll to position [1460, 0]
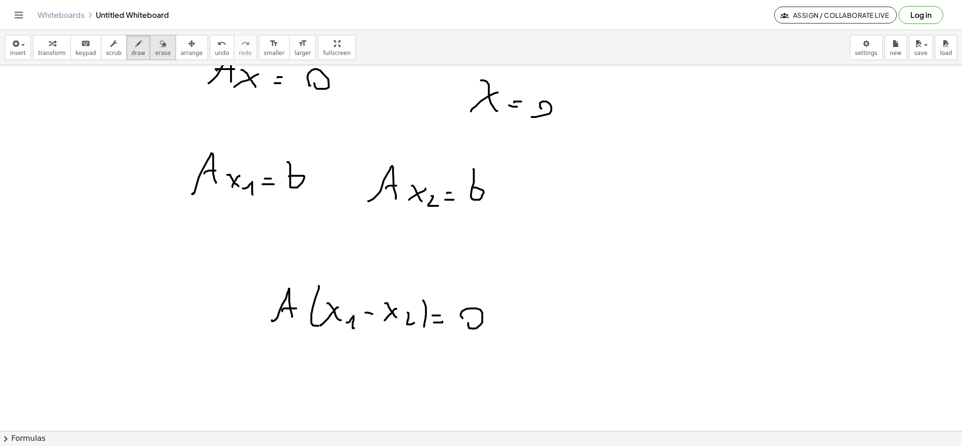
click at [134, 46] on button "draw" at bounding box center [138, 47] width 24 height 25
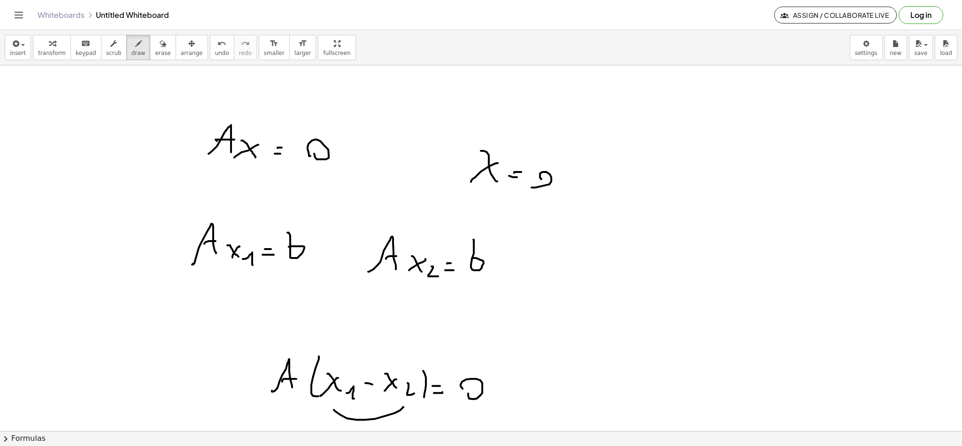
scroll to position [1530, 0]
